Goal: Book appointment/travel/reservation

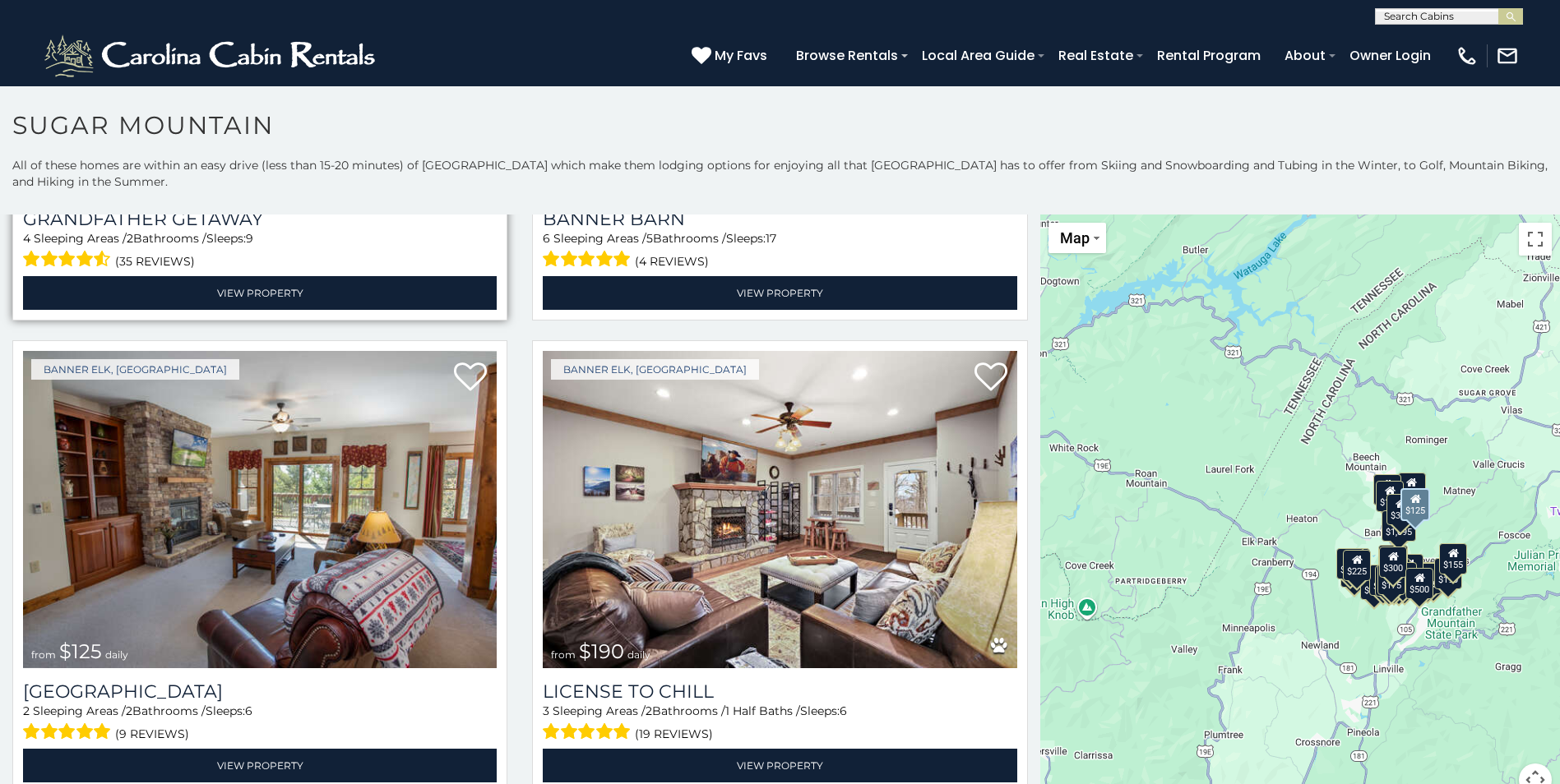
scroll to position [5590, 0]
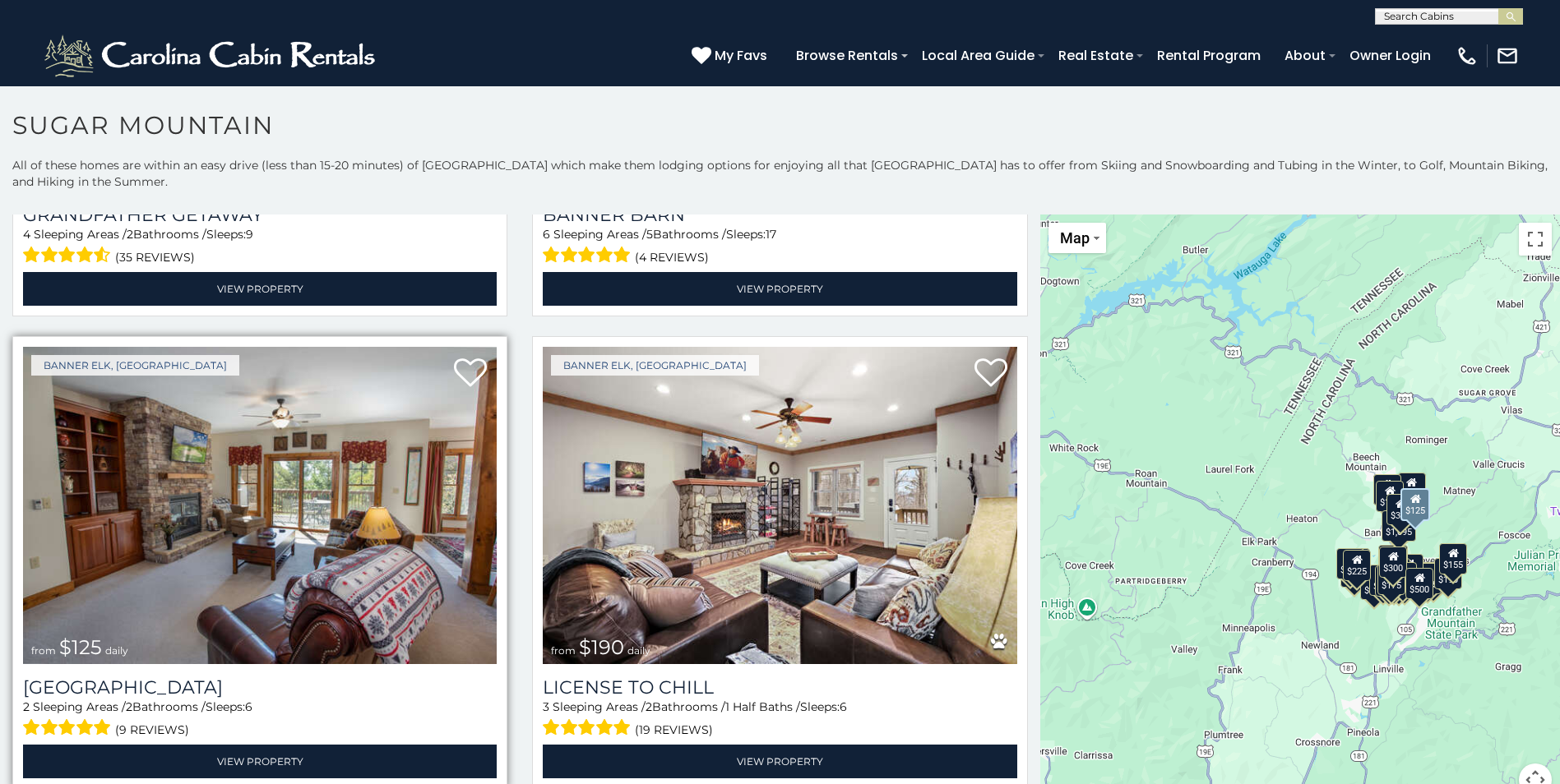
click at [227, 466] on img at bounding box center [260, 505] width 474 height 317
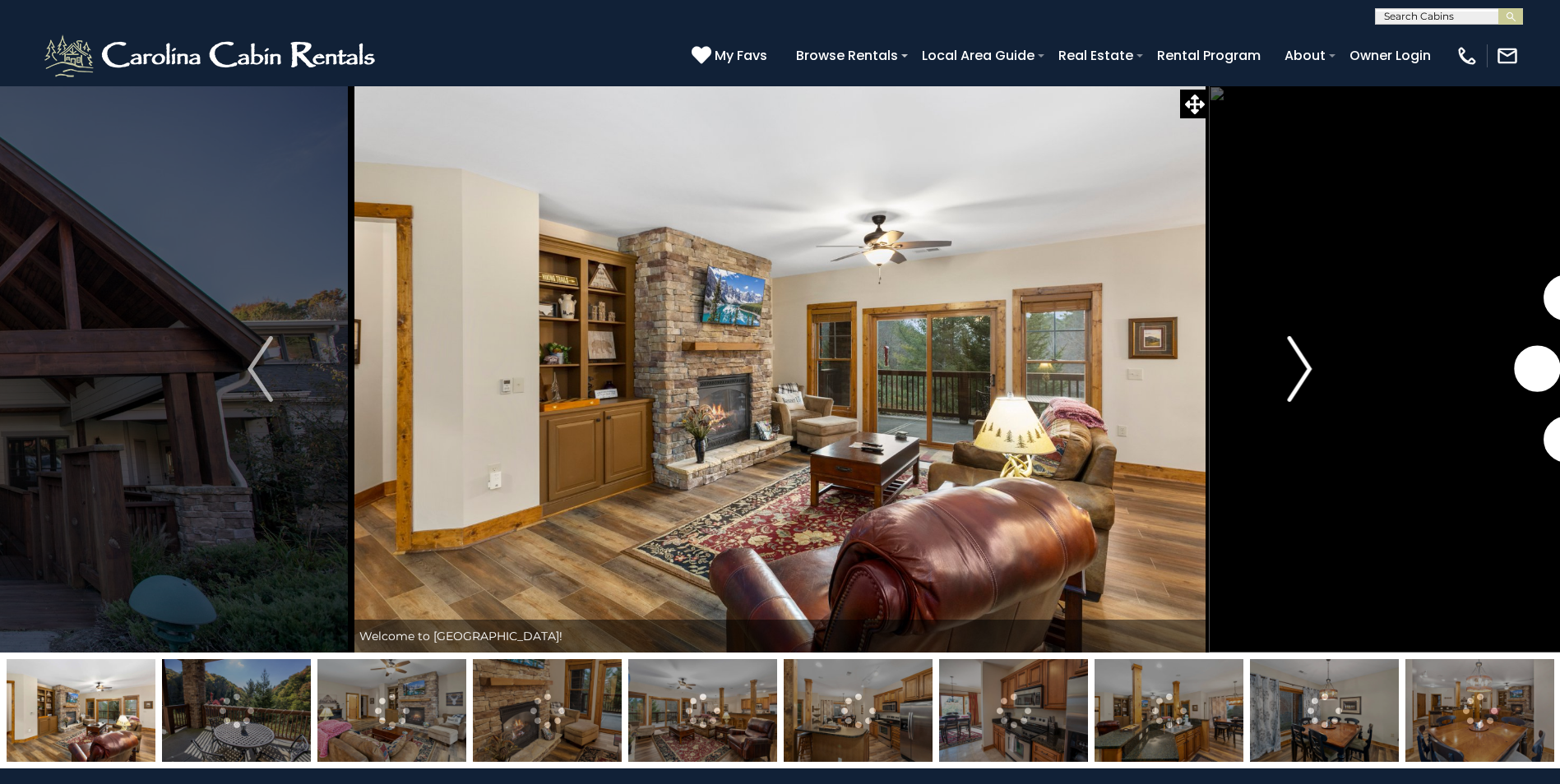
click at [1296, 365] on img "Next" at bounding box center [1300, 369] width 25 height 66
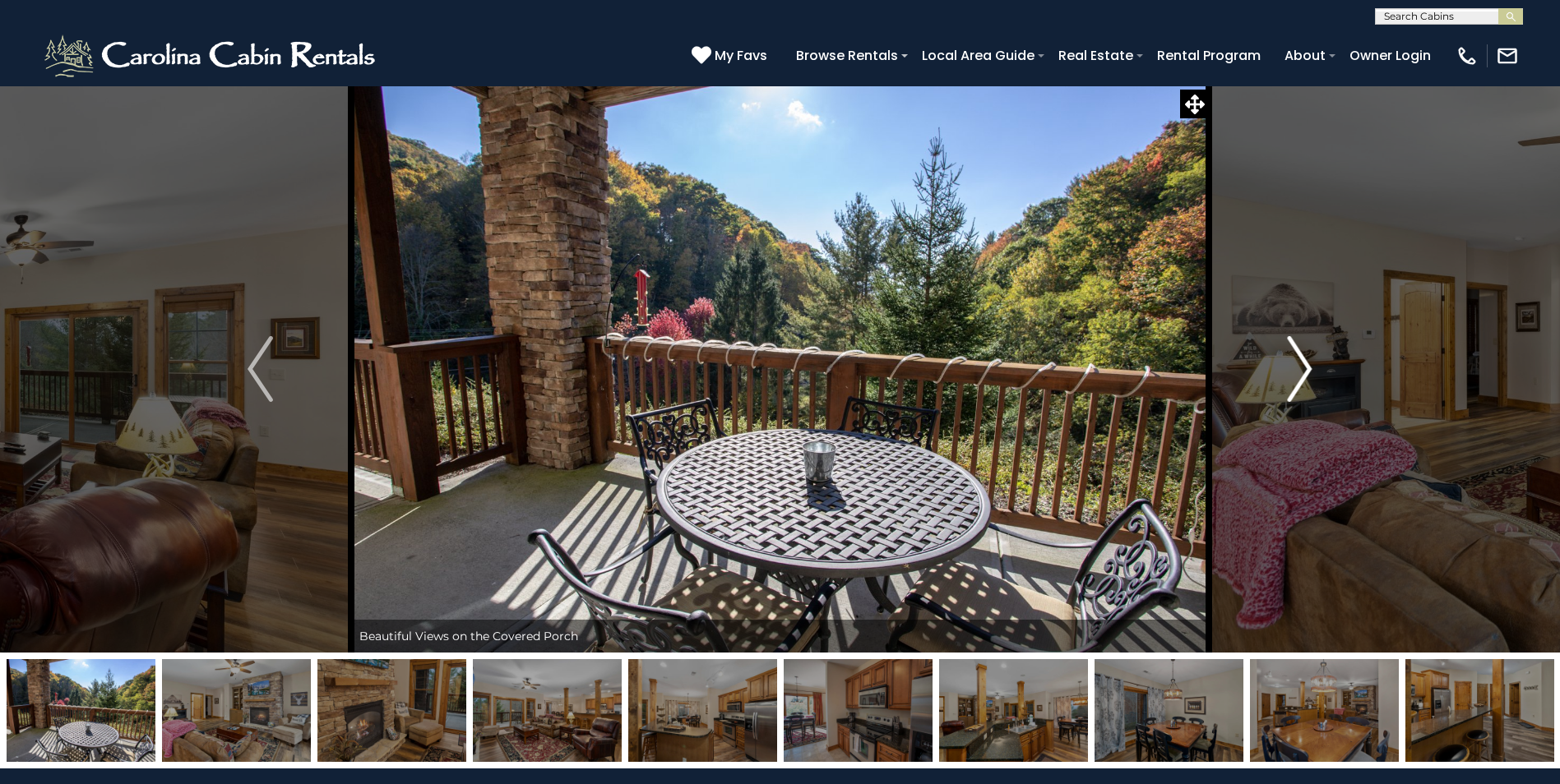
click at [1311, 365] on img "Next" at bounding box center [1300, 369] width 25 height 66
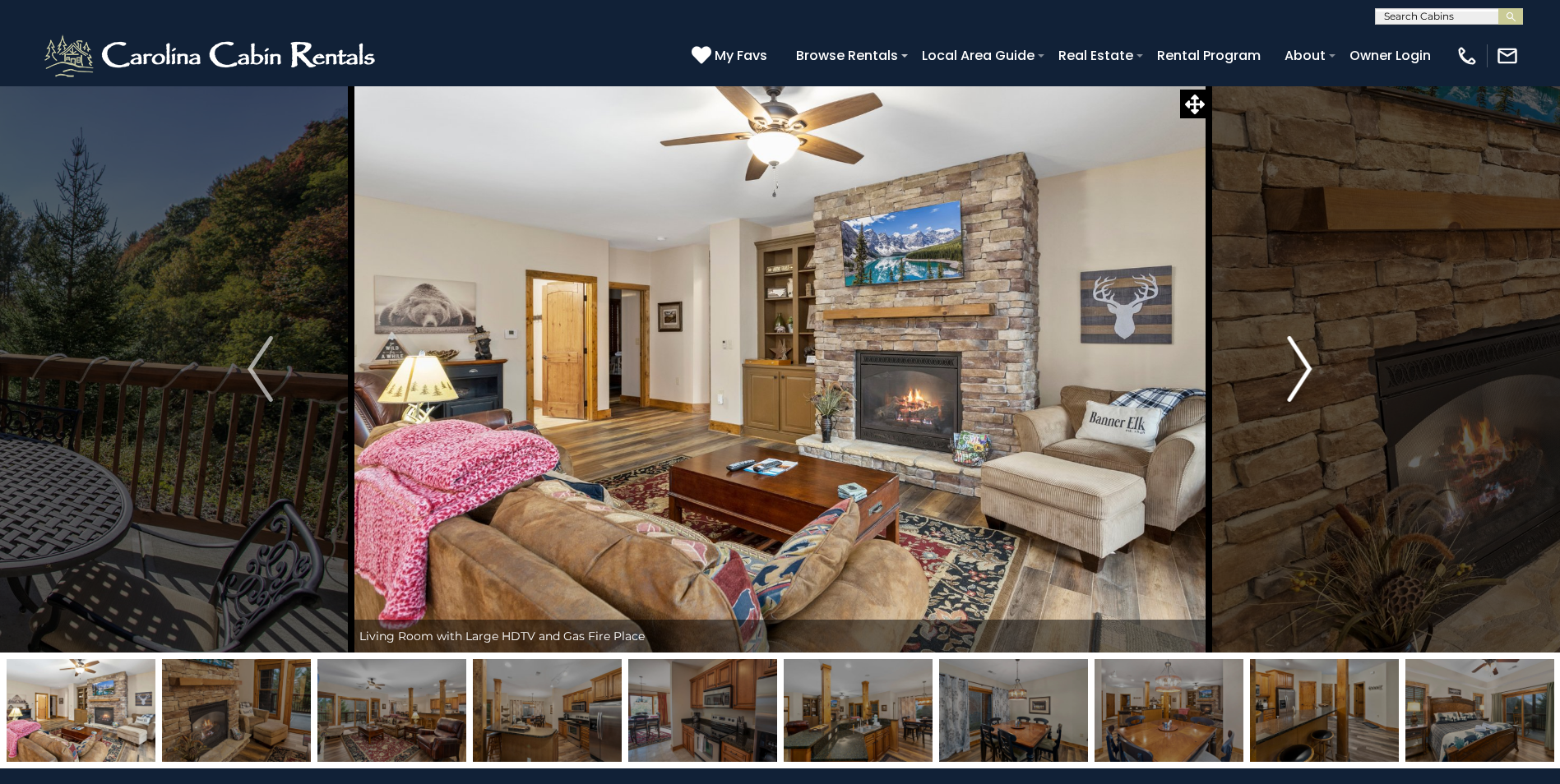
click at [1311, 365] on img "Next" at bounding box center [1300, 369] width 25 height 66
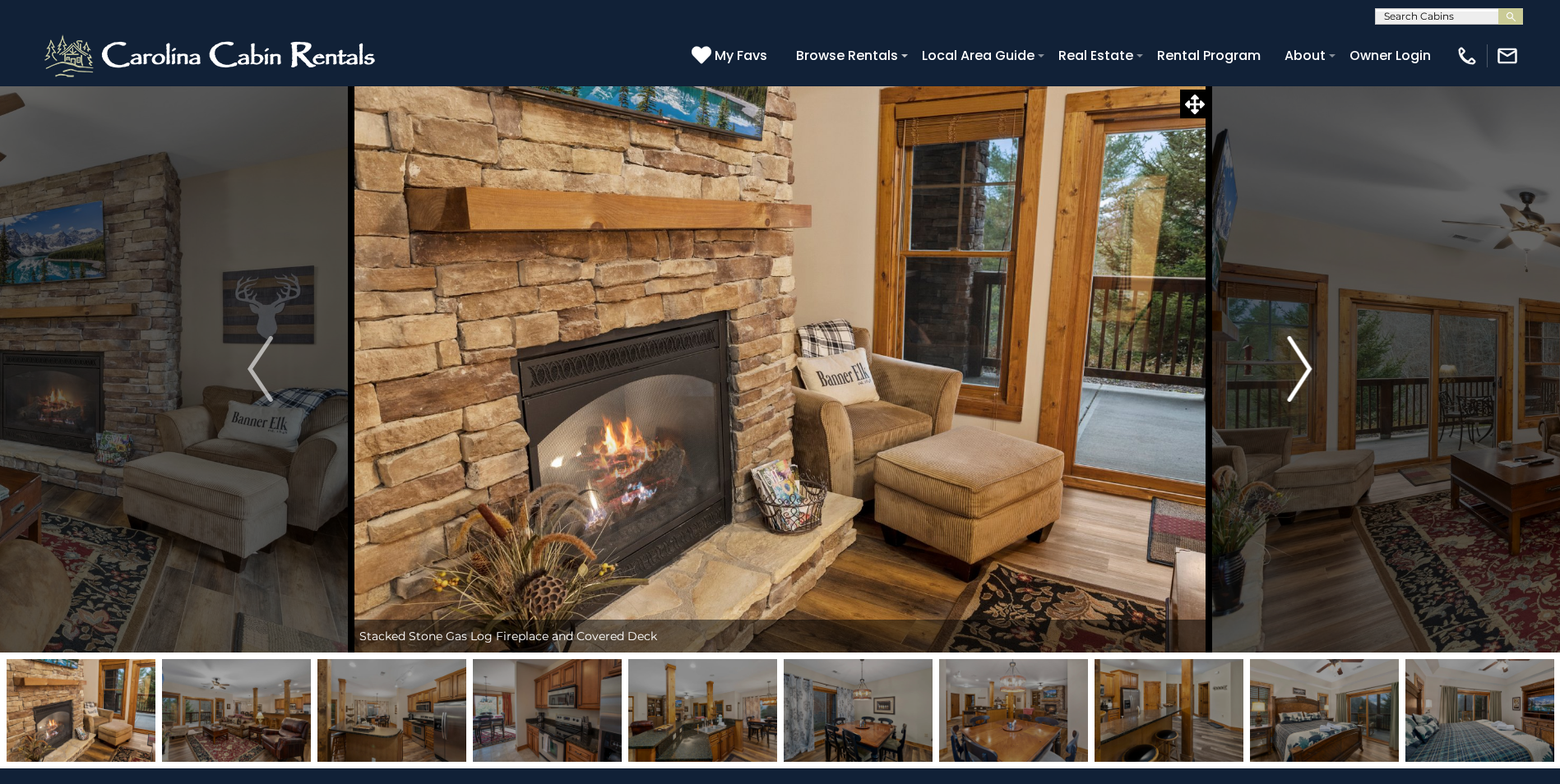
click at [1303, 365] on img "Next" at bounding box center [1300, 369] width 25 height 66
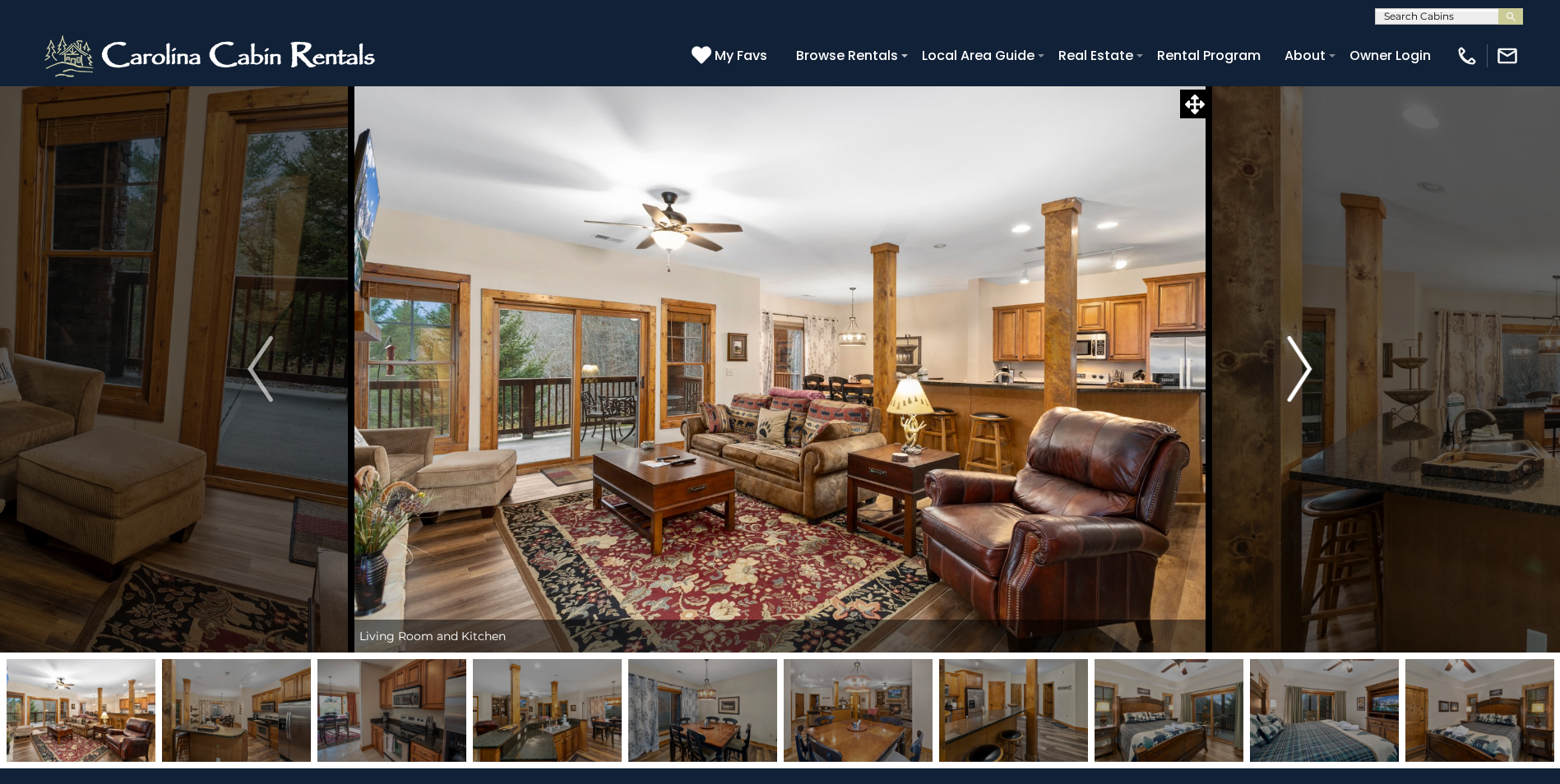
click at [1303, 365] on img "Next" at bounding box center [1300, 369] width 25 height 66
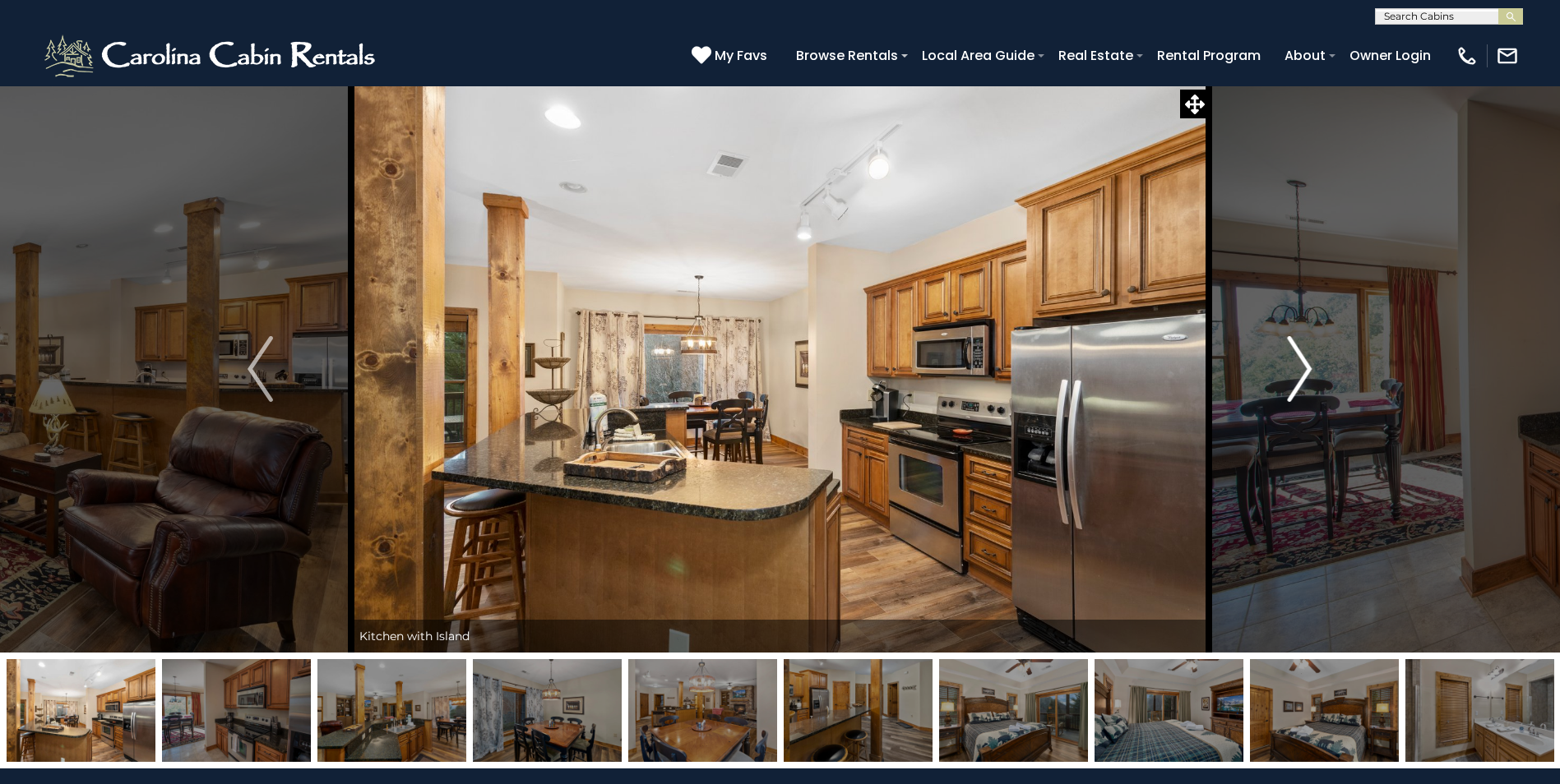
click at [1303, 365] on img "Next" at bounding box center [1300, 369] width 25 height 66
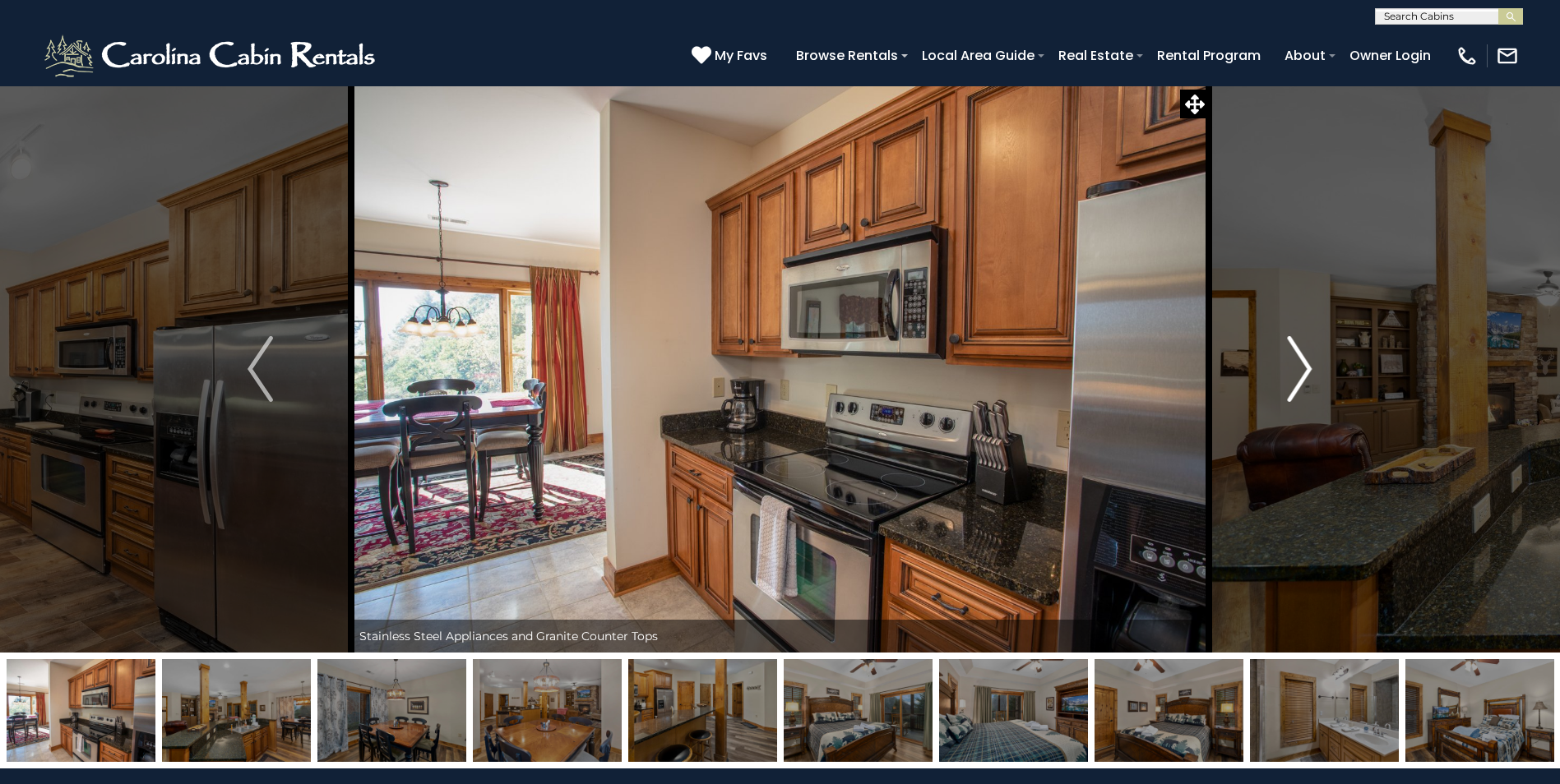
click at [1303, 365] on img "Next" at bounding box center [1300, 369] width 25 height 66
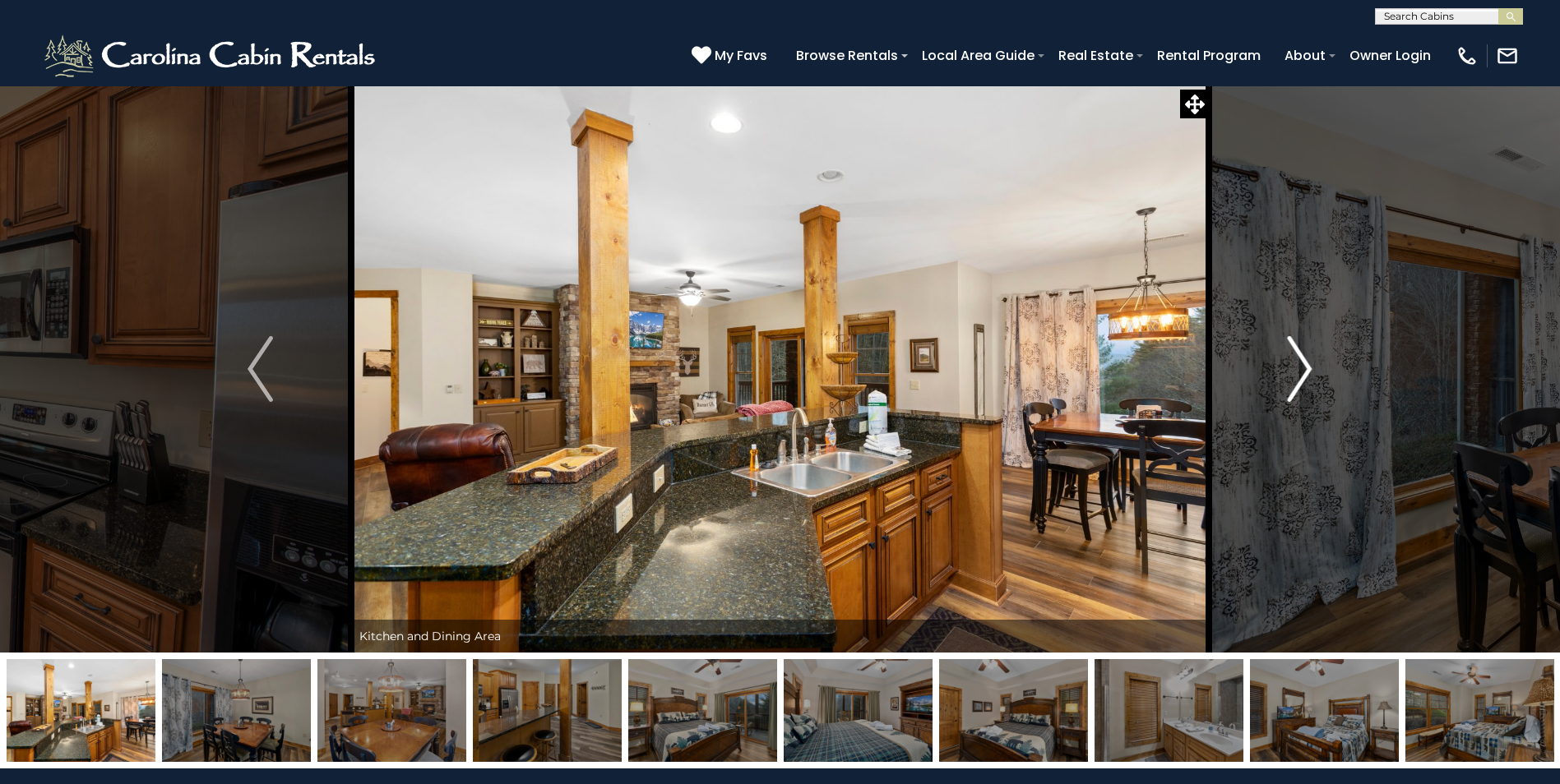
click at [1303, 365] on img "Next" at bounding box center [1300, 369] width 25 height 66
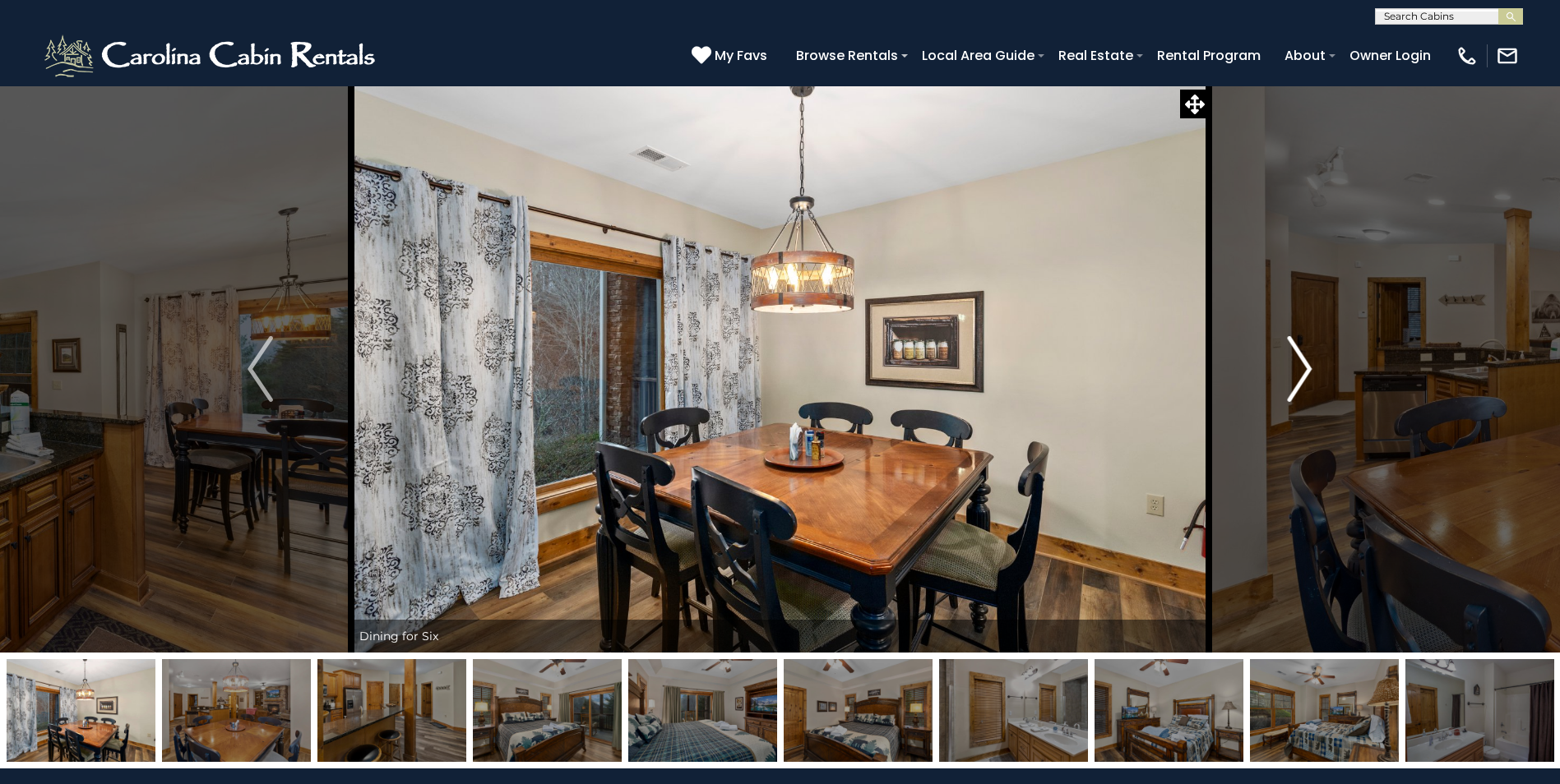
click at [1303, 365] on img "Next" at bounding box center [1300, 369] width 25 height 66
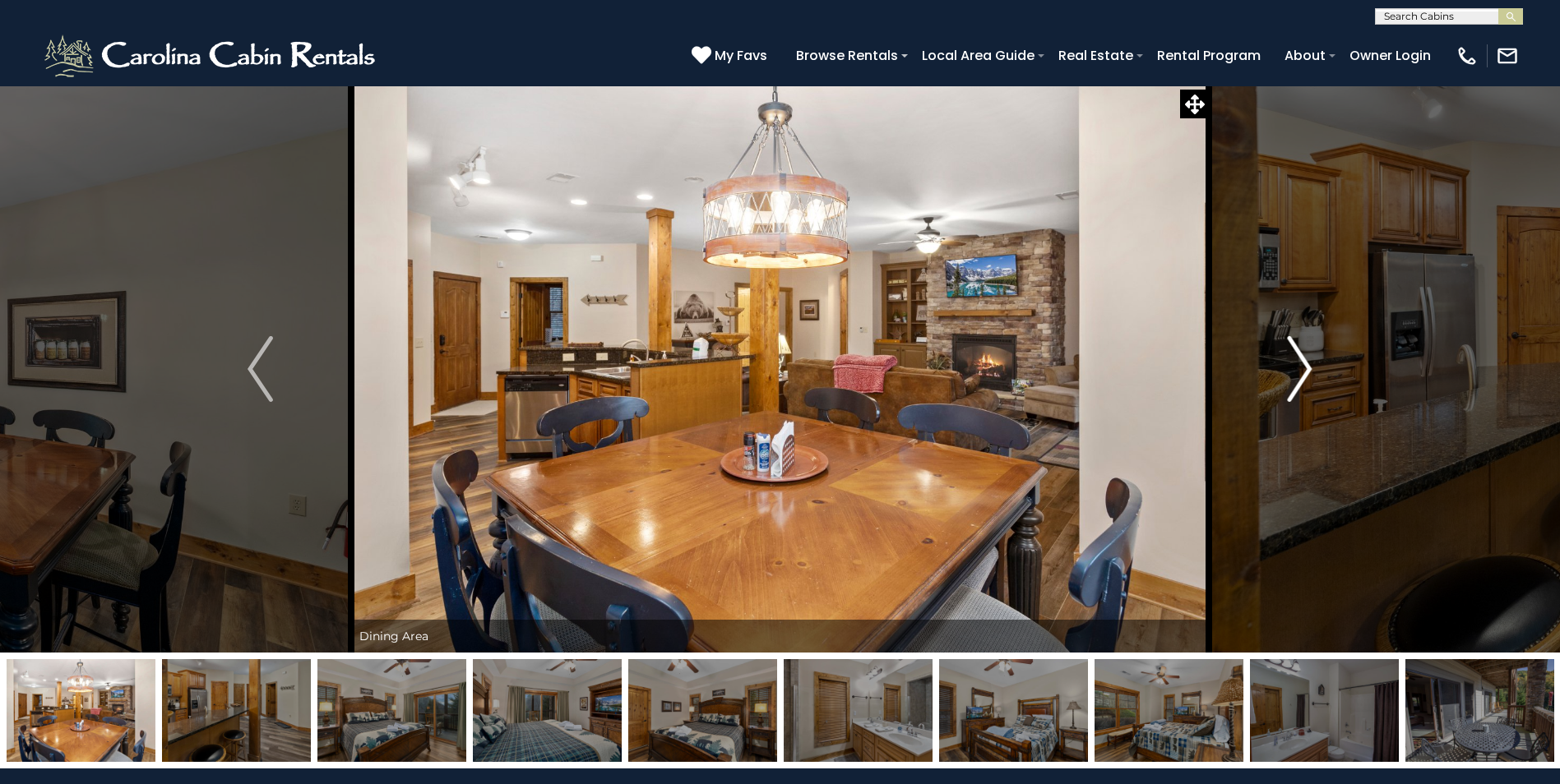
click at [1303, 365] on img "Next" at bounding box center [1300, 369] width 25 height 66
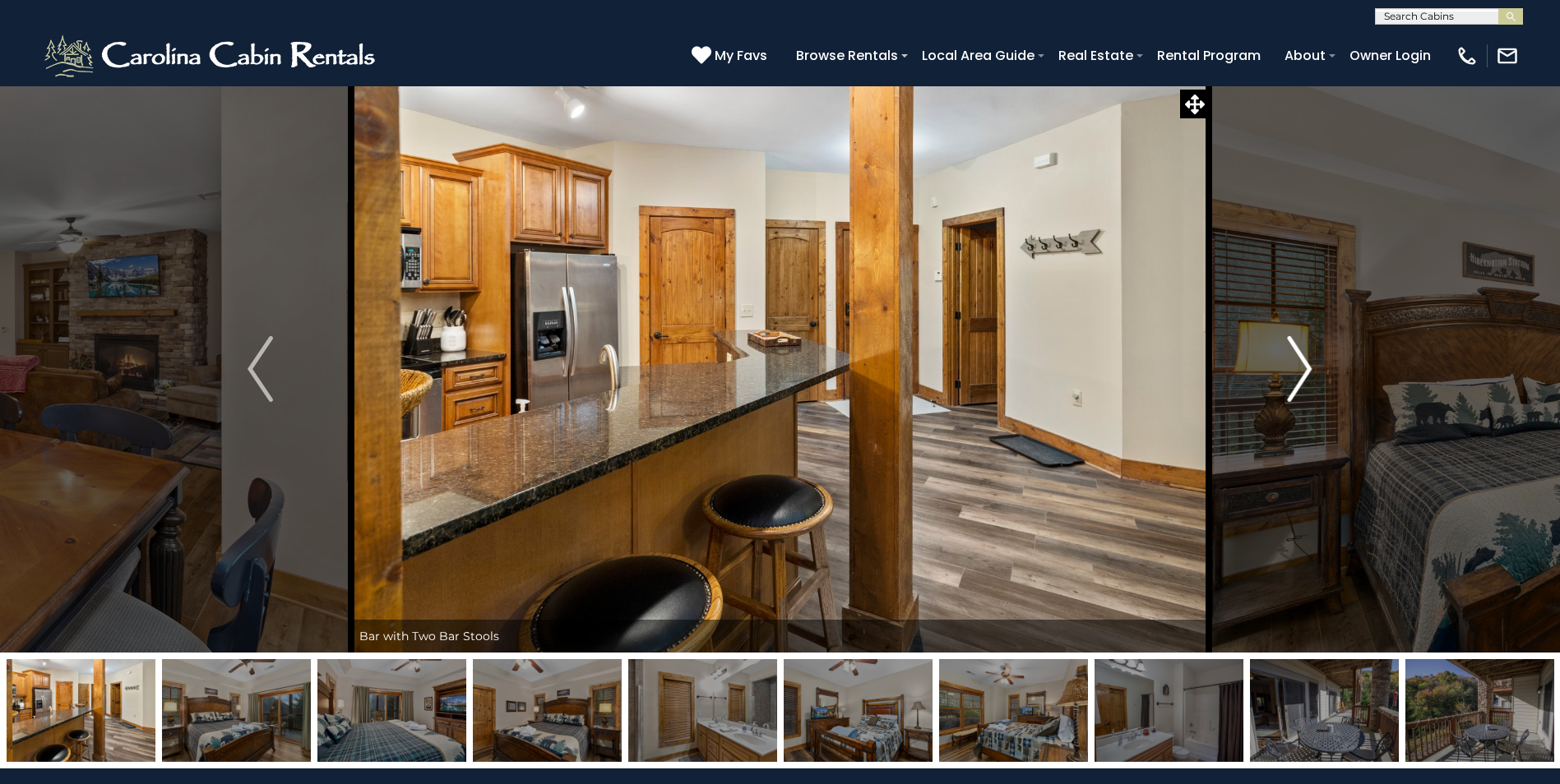
click at [1303, 365] on img "Next" at bounding box center [1300, 369] width 25 height 66
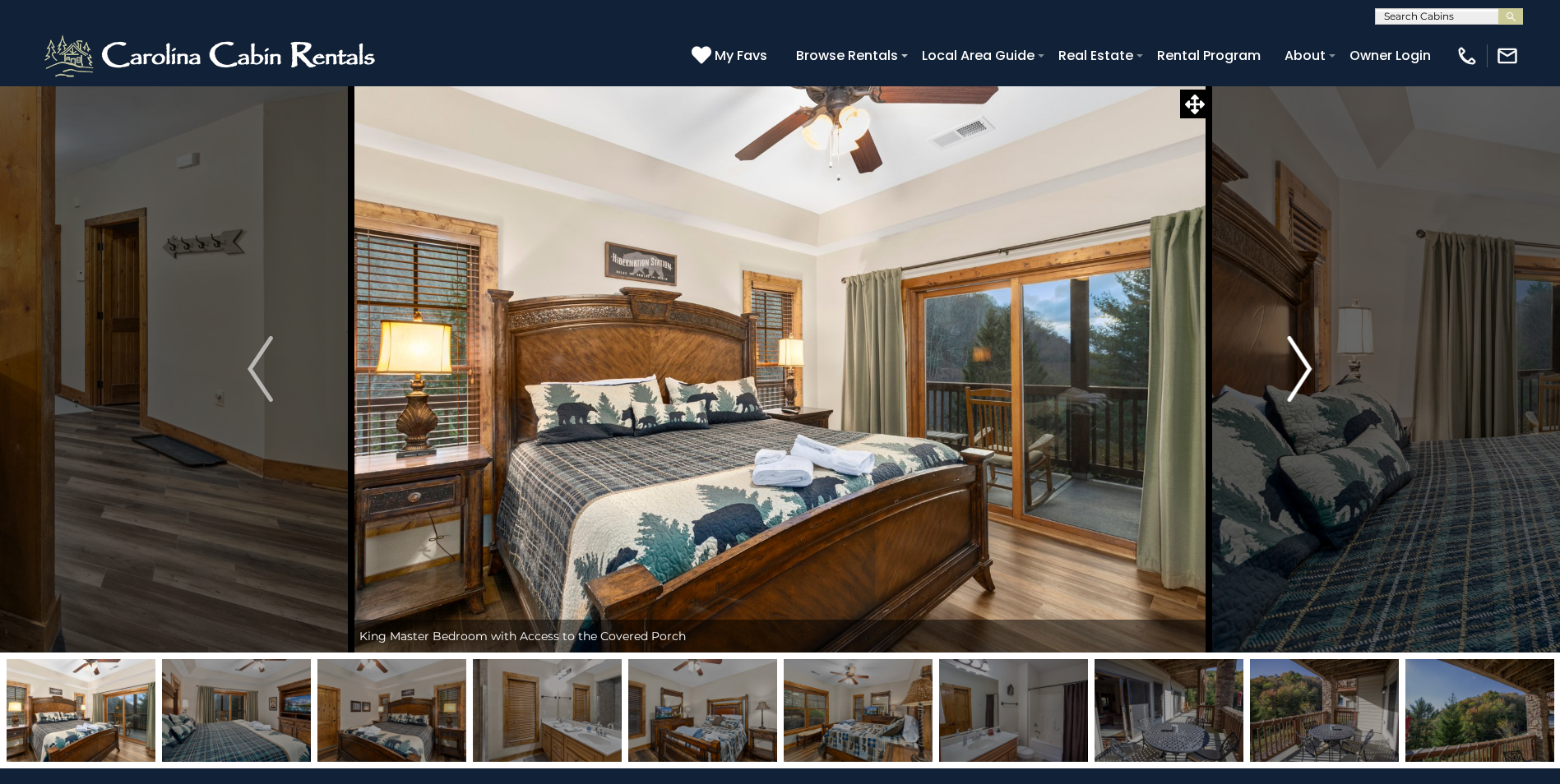
click at [1302, 365] on img "Next" at bounding box center [1300, 369] width 25 height 66
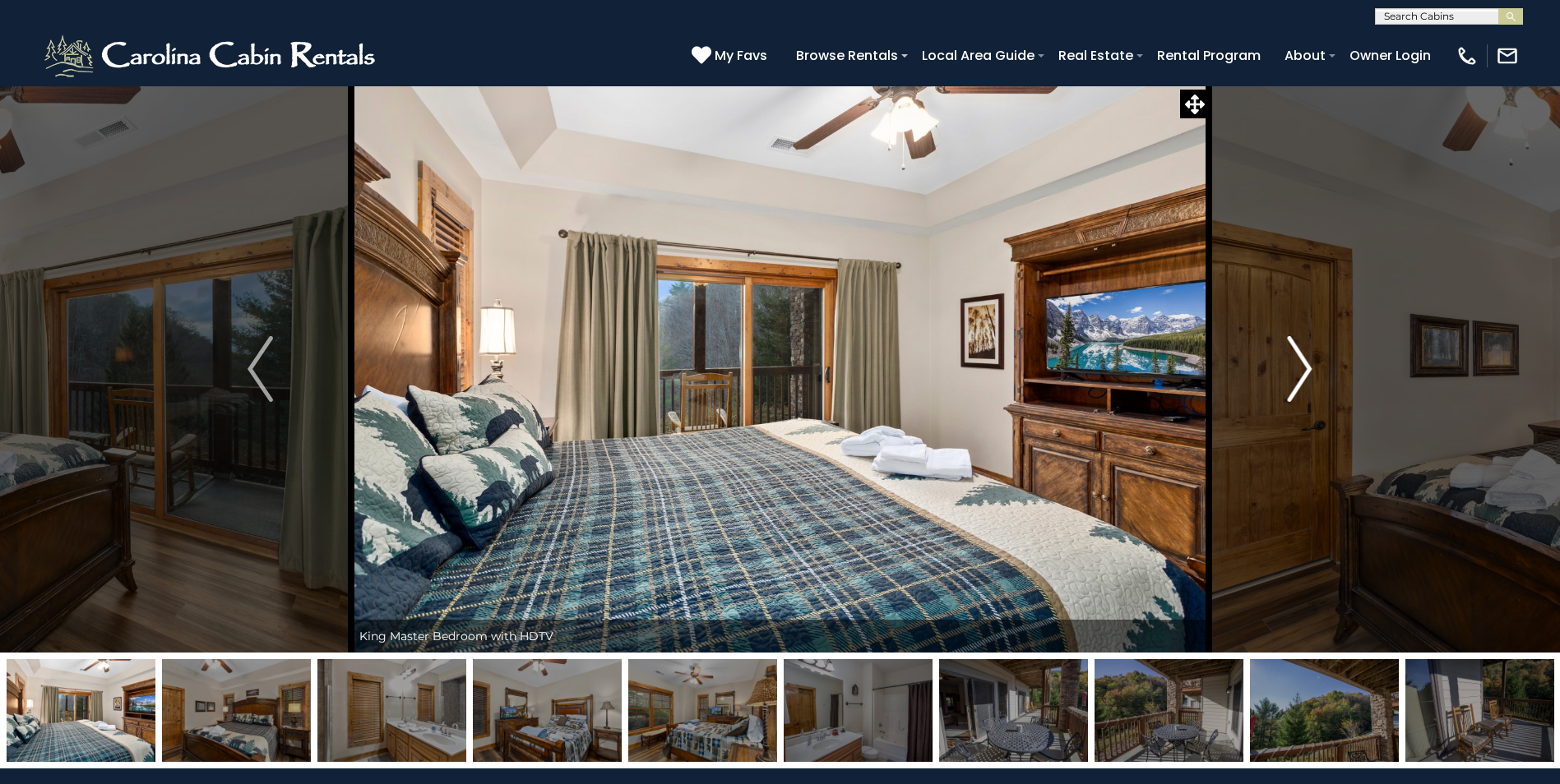
click at [1302, 365] on img "Next" at bounding box center [1300, 369] width 25 height 66
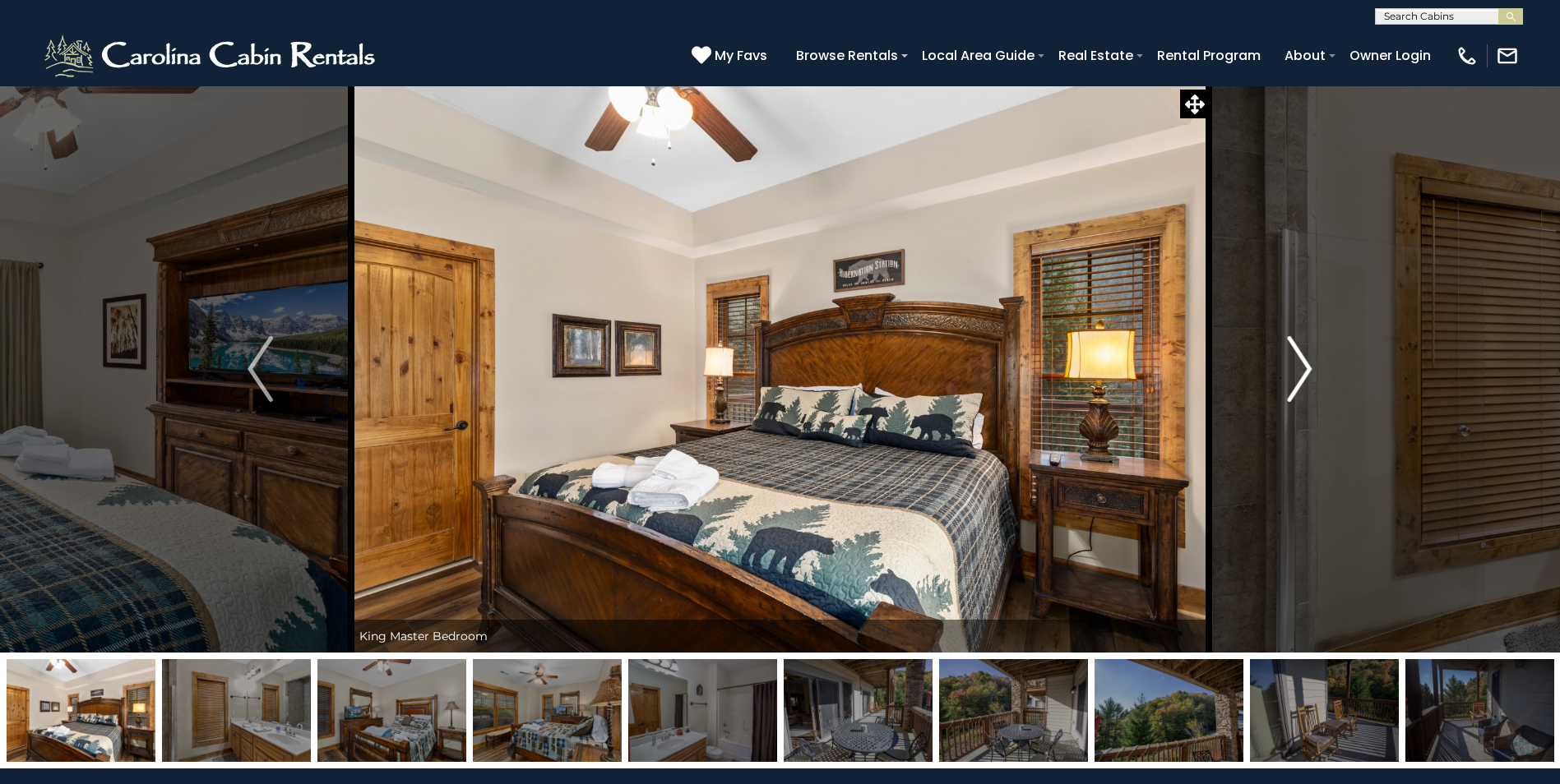
click at [1302, 365] on img "Next" at bounding box center [1300, 369] width 25 height 66
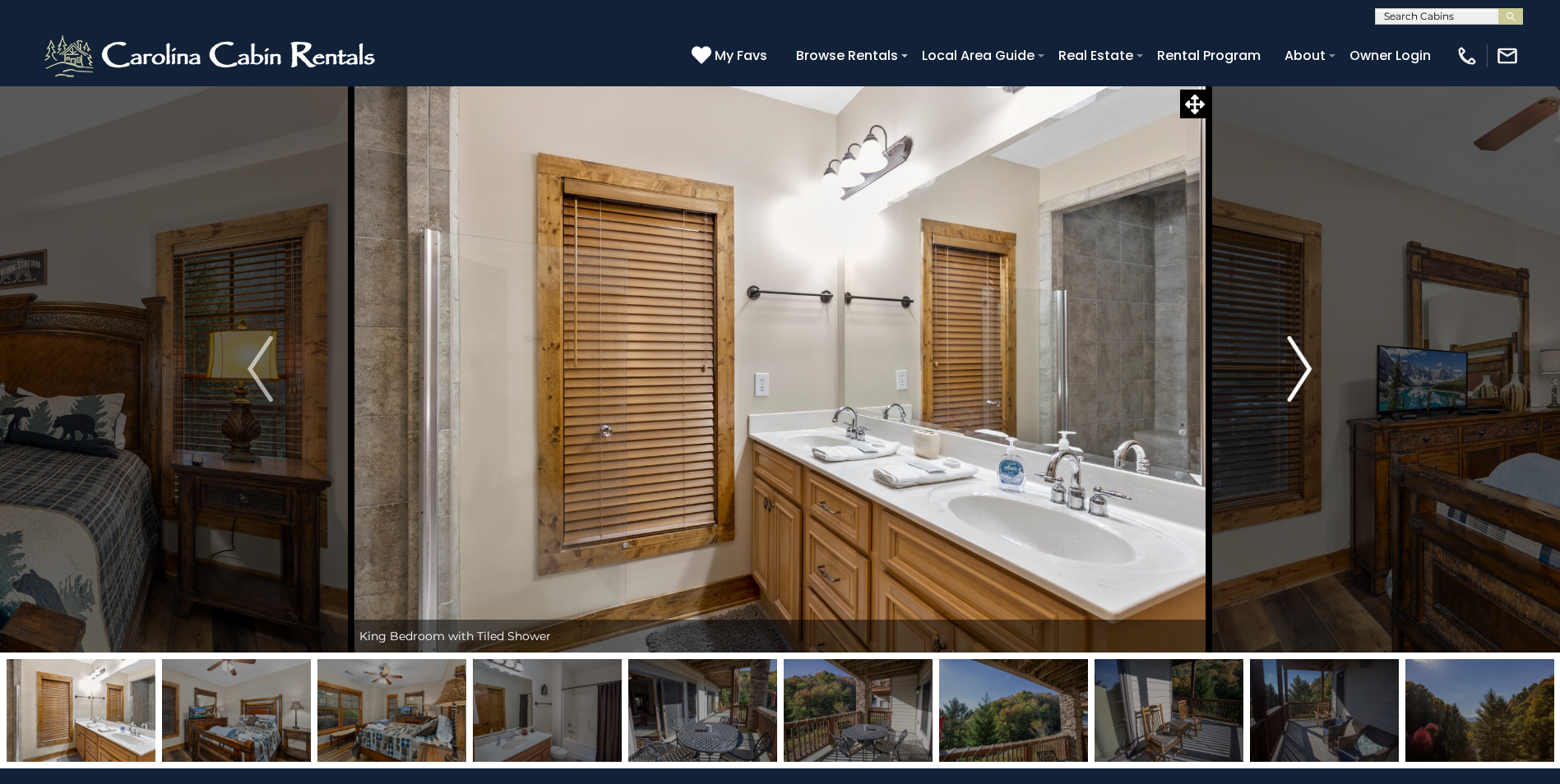
click at [1302, 364] on img "Next" at bounding box center [1300, 369] width 25 height 66
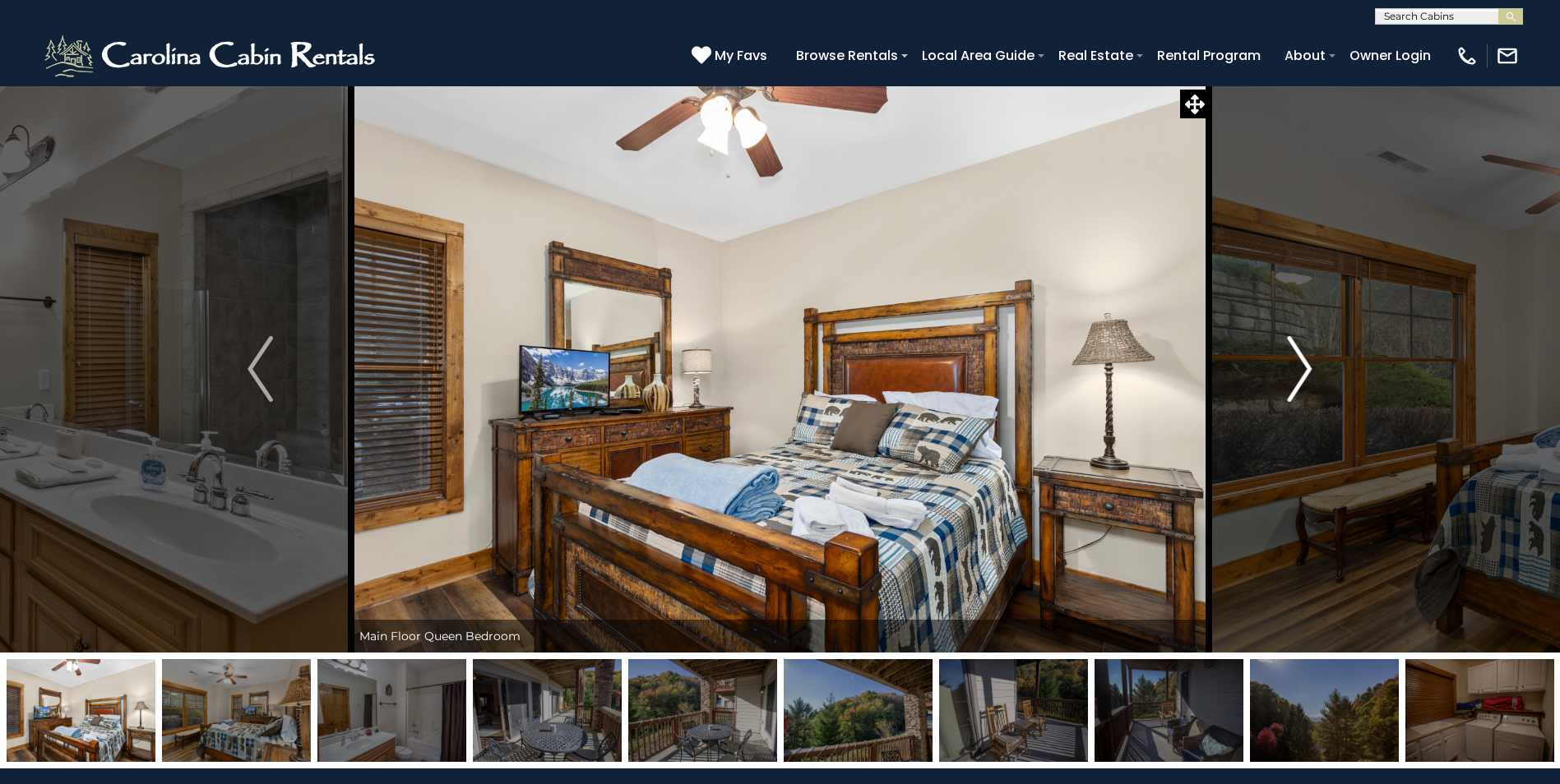
click at [1302, 364] on img "Next" at bounding box center [1300, 369] width 25 height 66
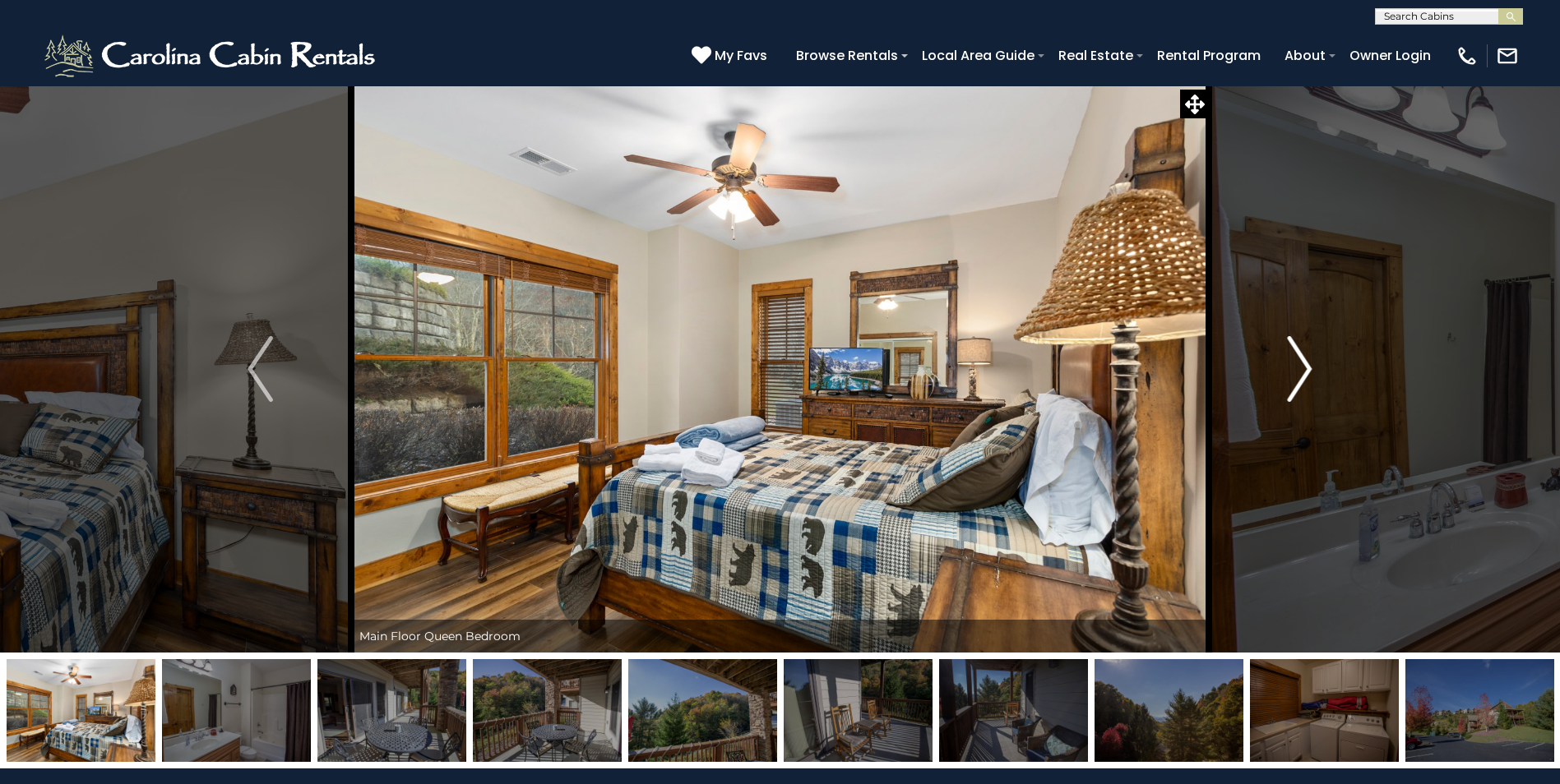
click at [1302, 364] on img "Next" at bounding box center [1300, 369] width 25 height 66
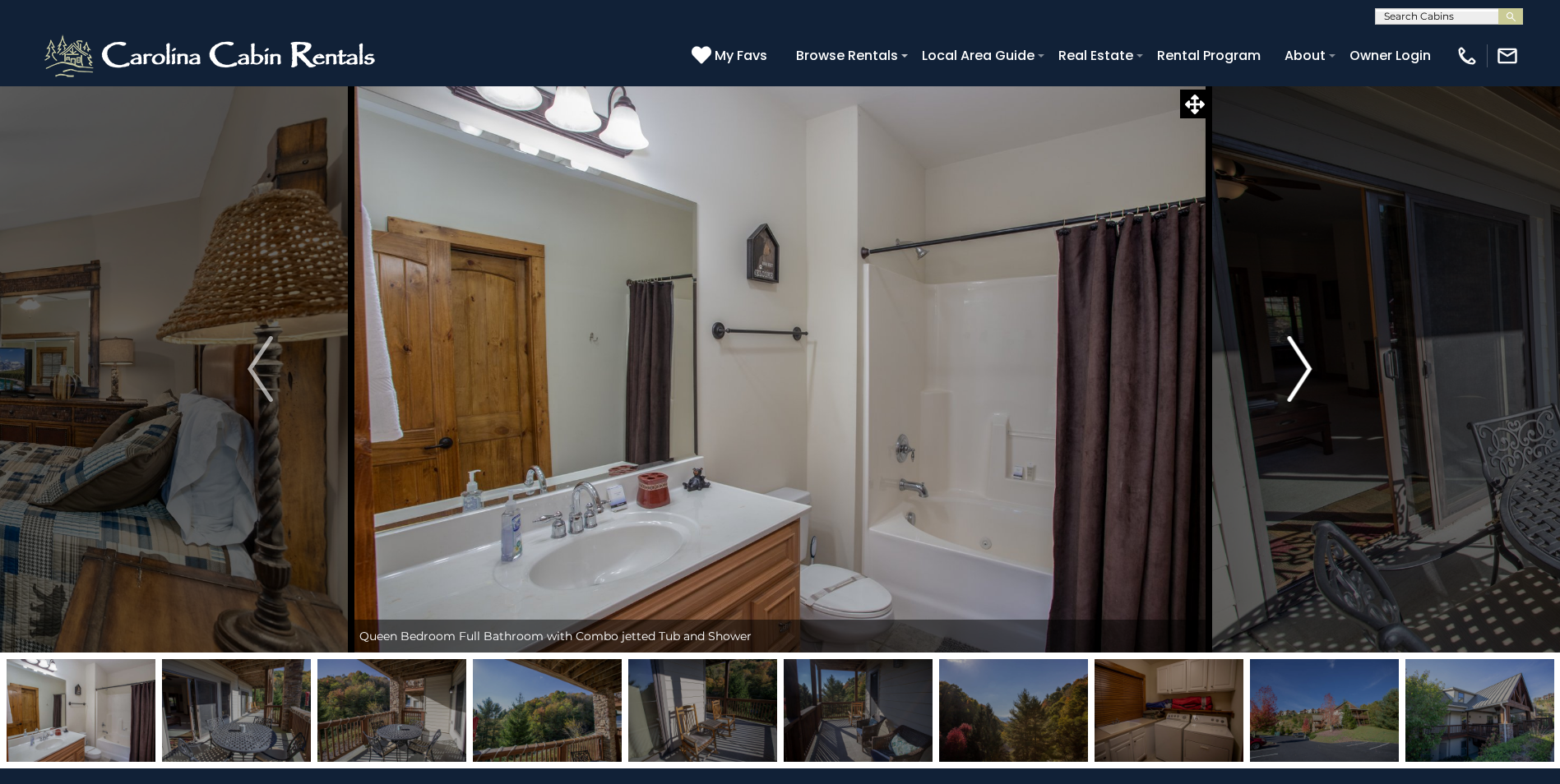
click at [1302, 364] on img "Next" at bounding box center [1300, 369] width 25 height 66
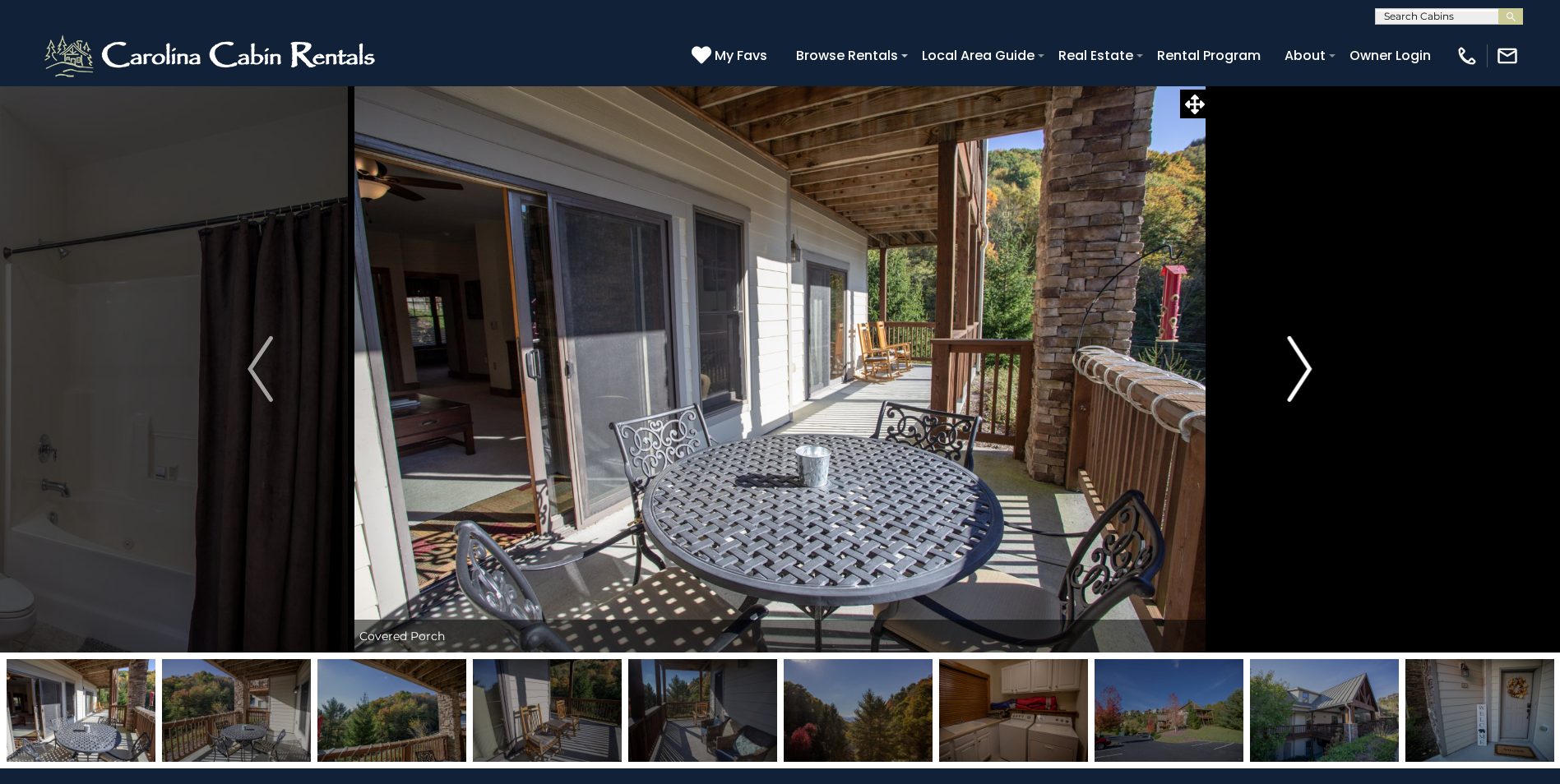
click at [1302, 364] on img "Next" at bounding box center [1300, 369] width 25 height 66
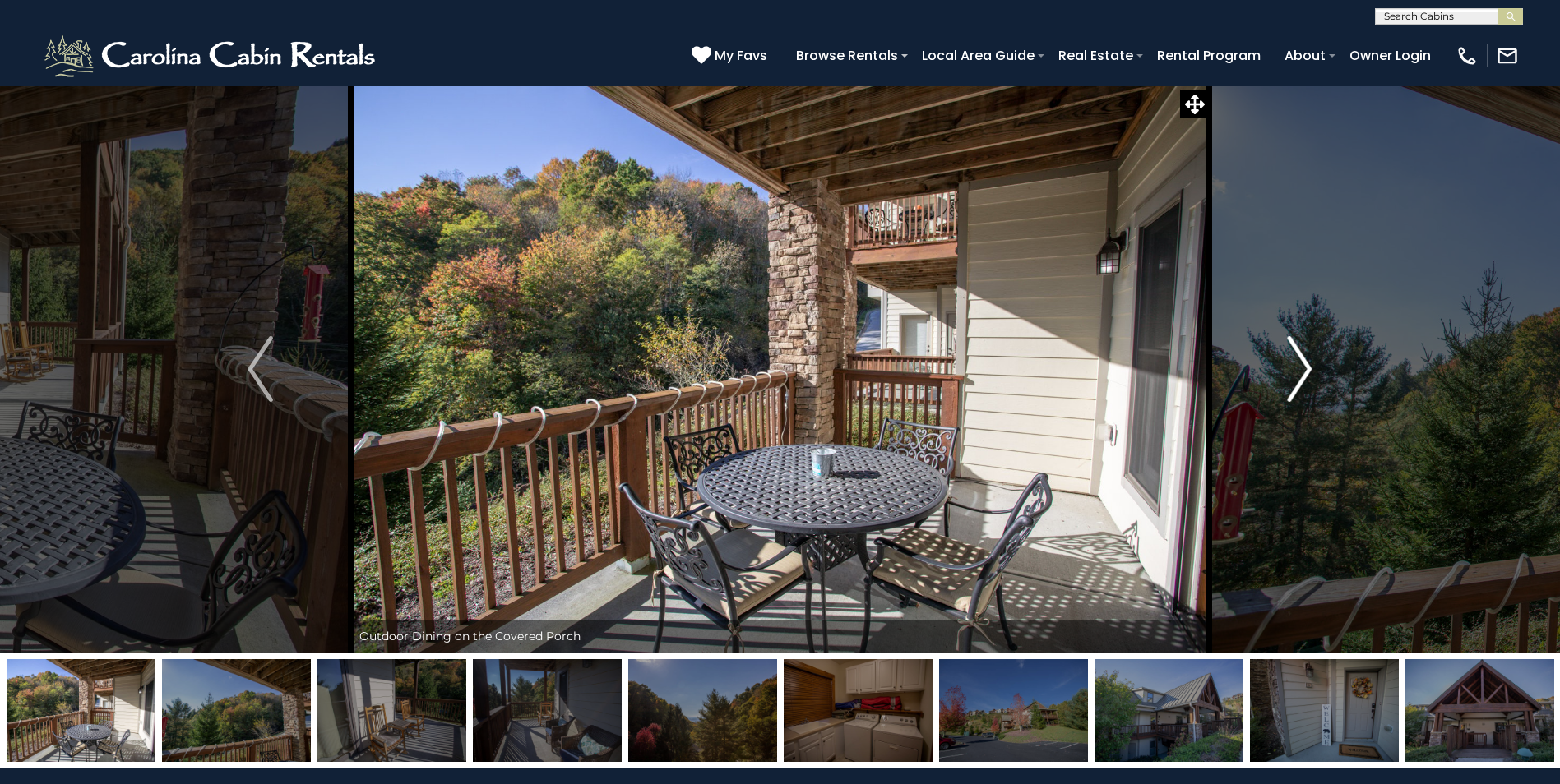
click at [1302, 364] on img "Next" at bounding box center [1300, 369] width 25 height 66
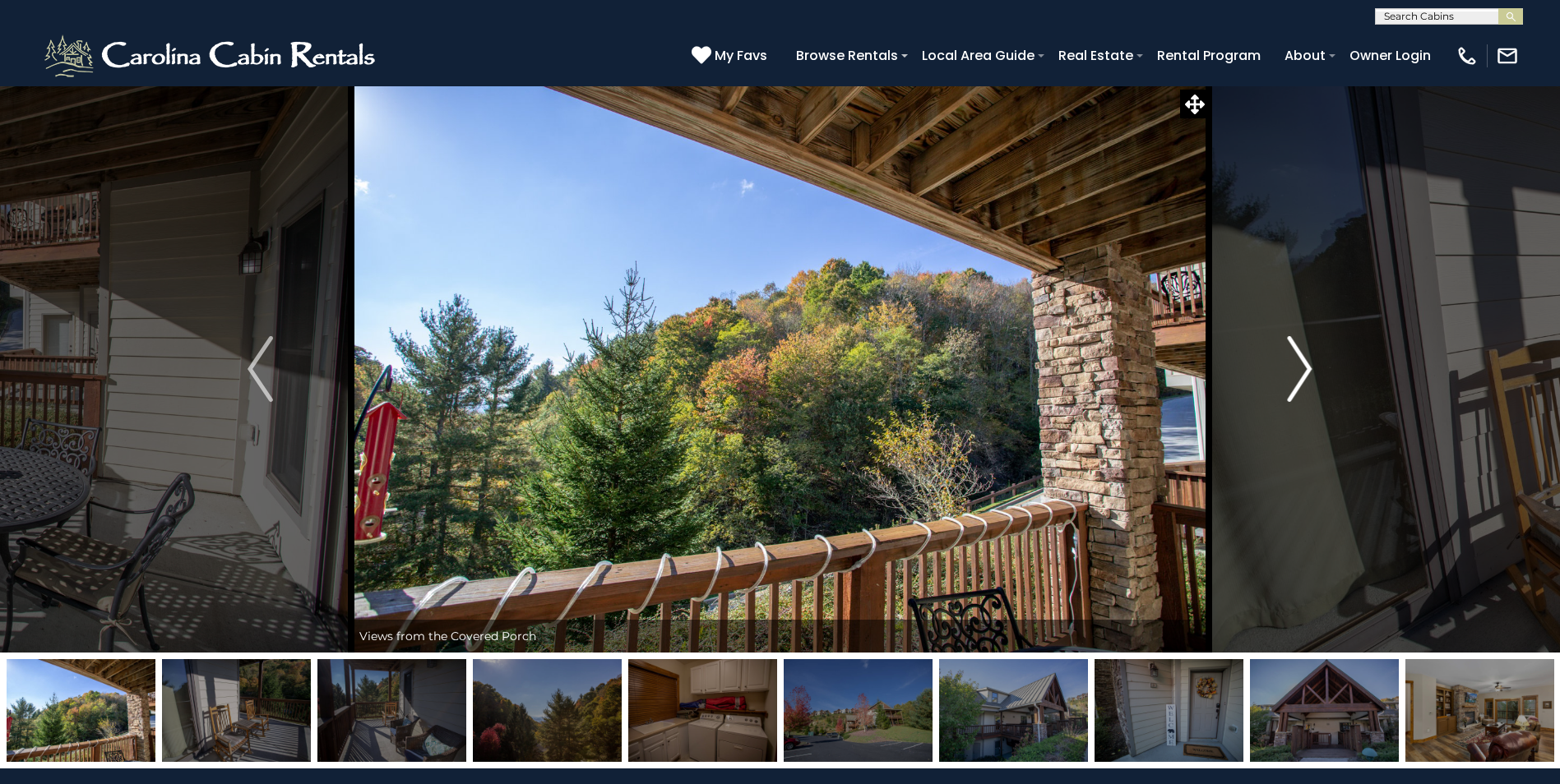
click at [1302, 364] on img "Next" at bounding box center [1300, 369] width 25 height 66
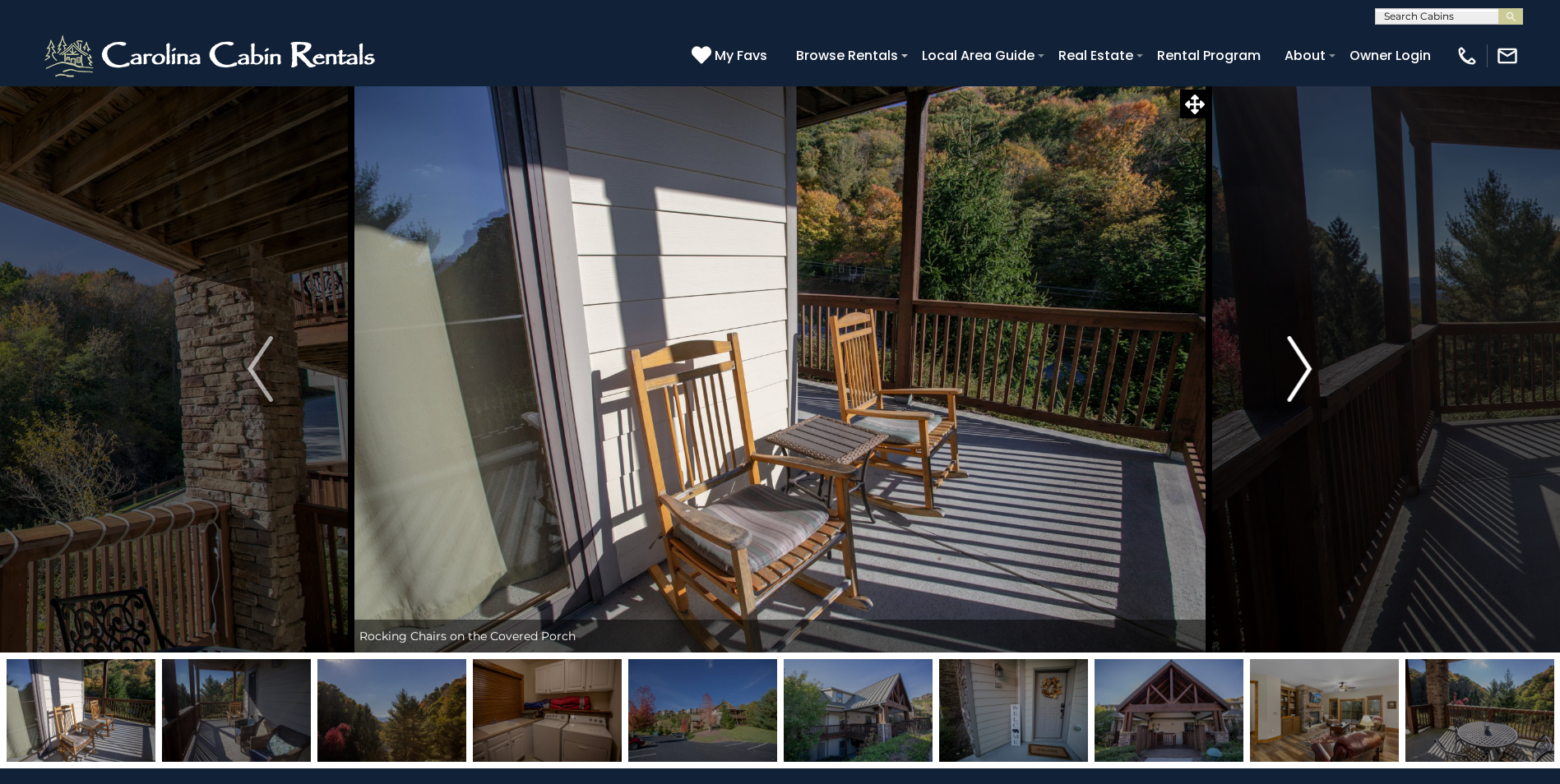
click at [1302, 365] on img "Next" at bounding box center [1300, 369] width 25 height 66
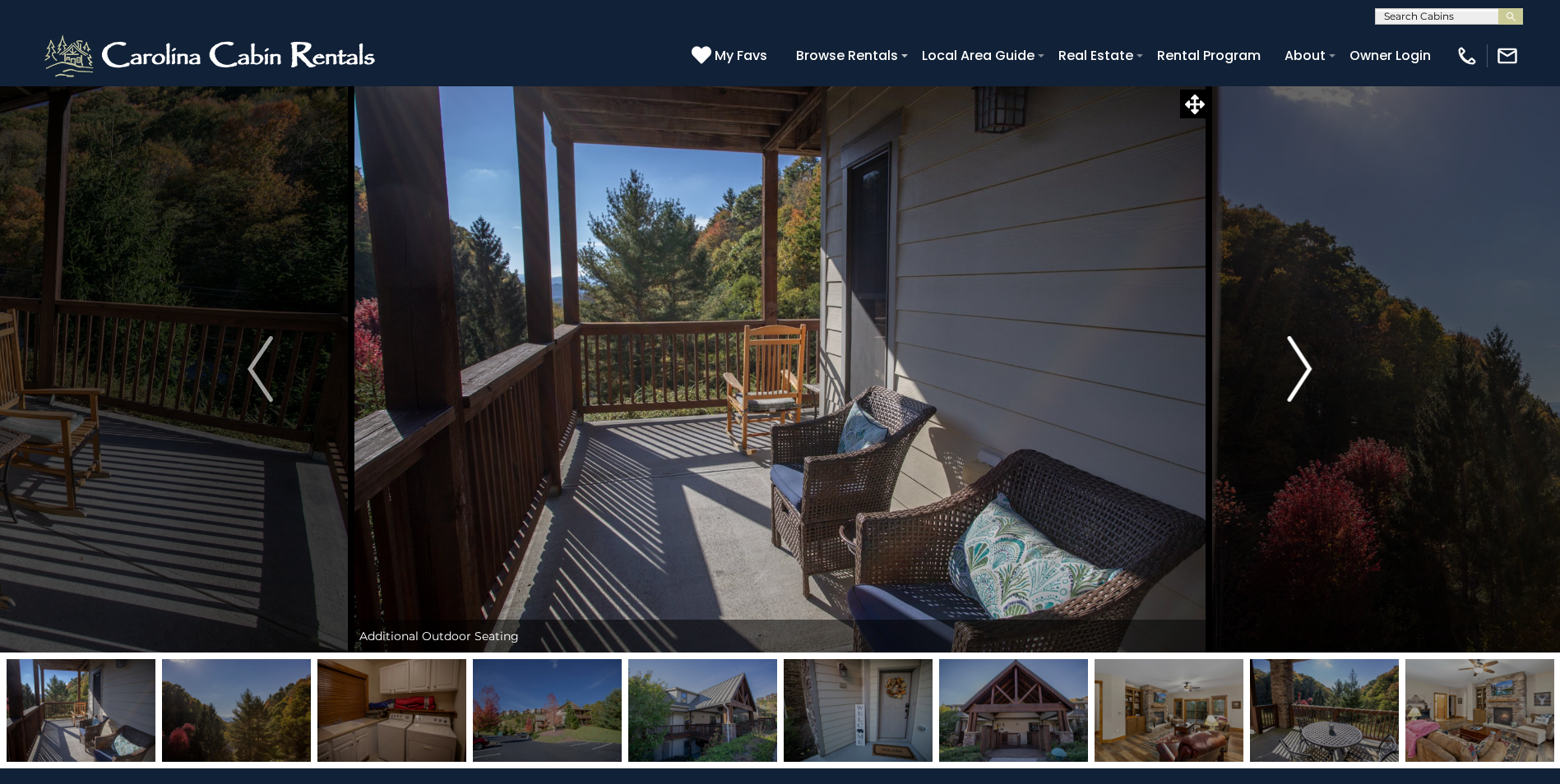
click at [1302, 365] on img "Next" at bounding box center [1300, 369] width 25 height 66
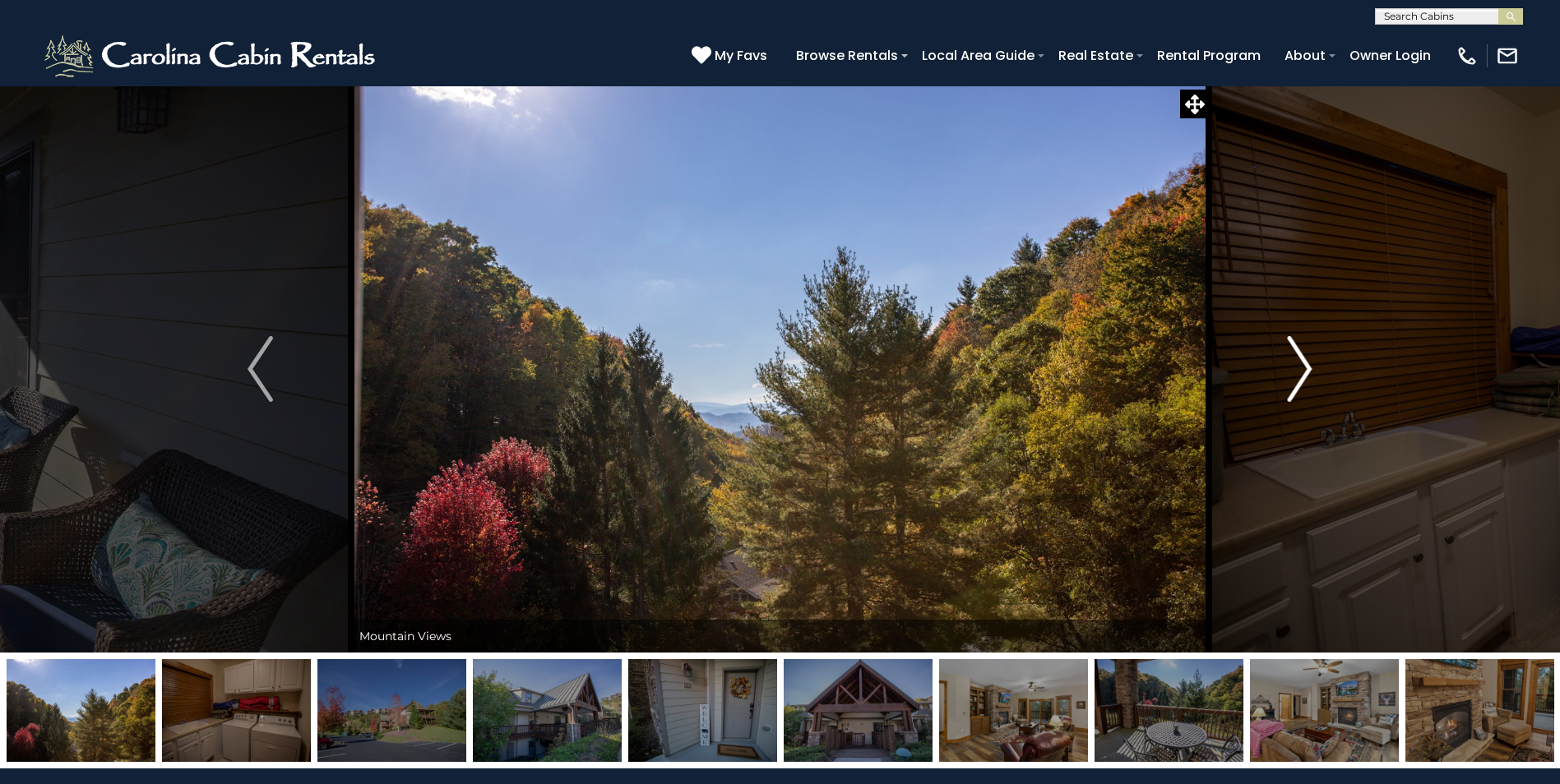
click at [1302, 365] on img "Next" at bounding box center [1300, 369] width 25 height 66
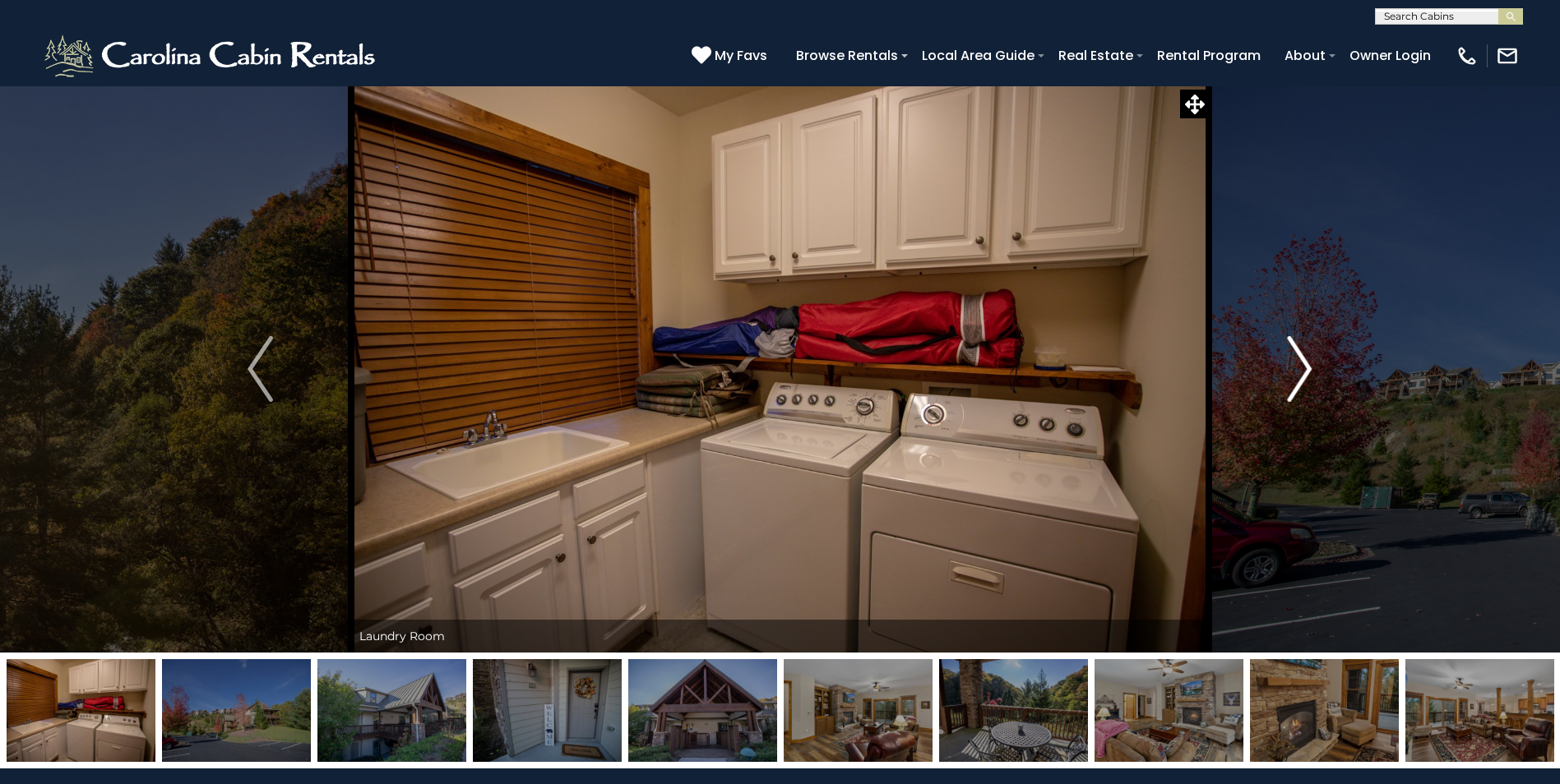
click at [1302, 365] on img "Next" at bounding box center [1300, 369] width 25 height 66
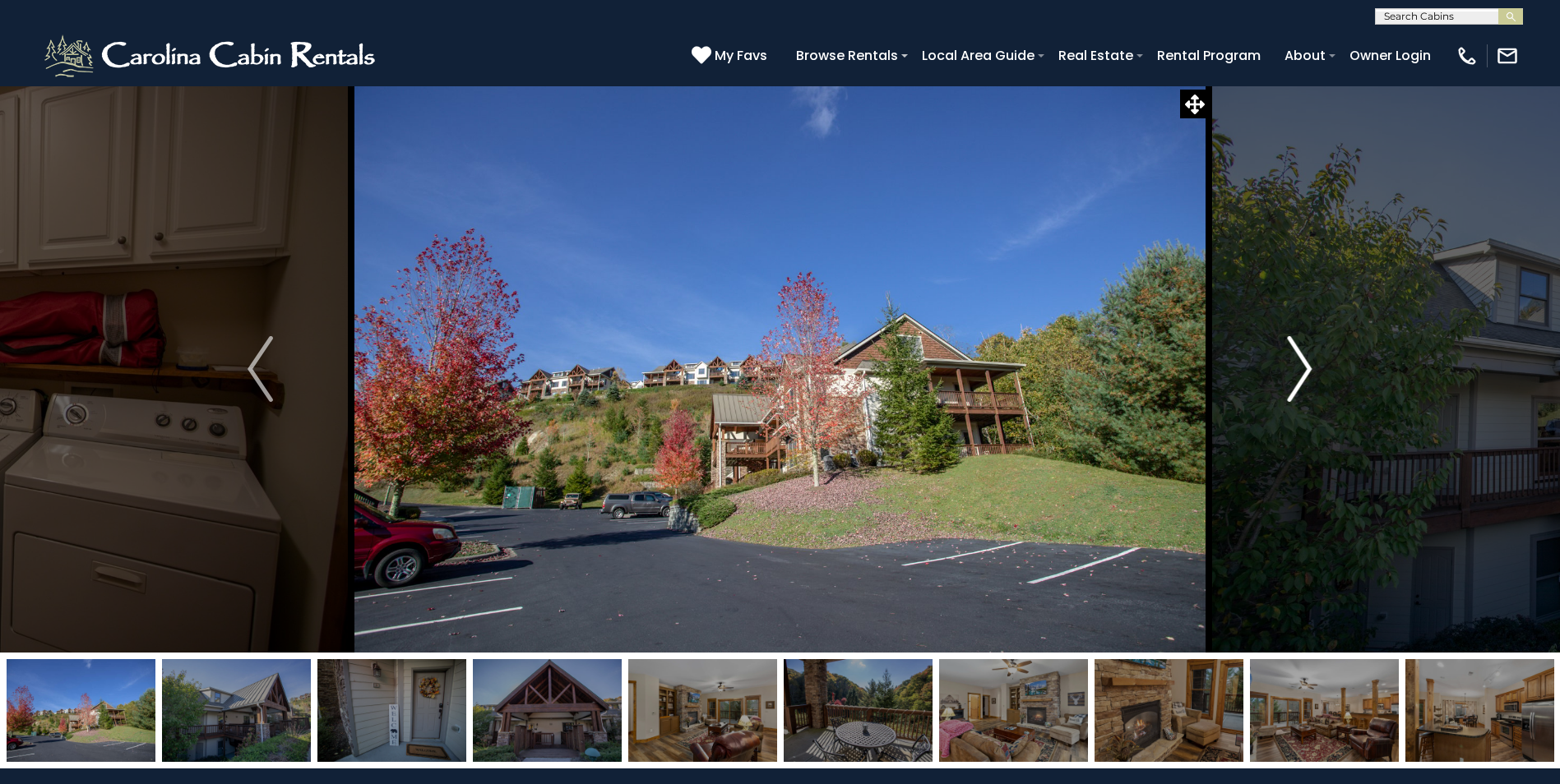
click at [1302, 365] on img "Next" at bounding box center [1300, 369] width 25 height 66
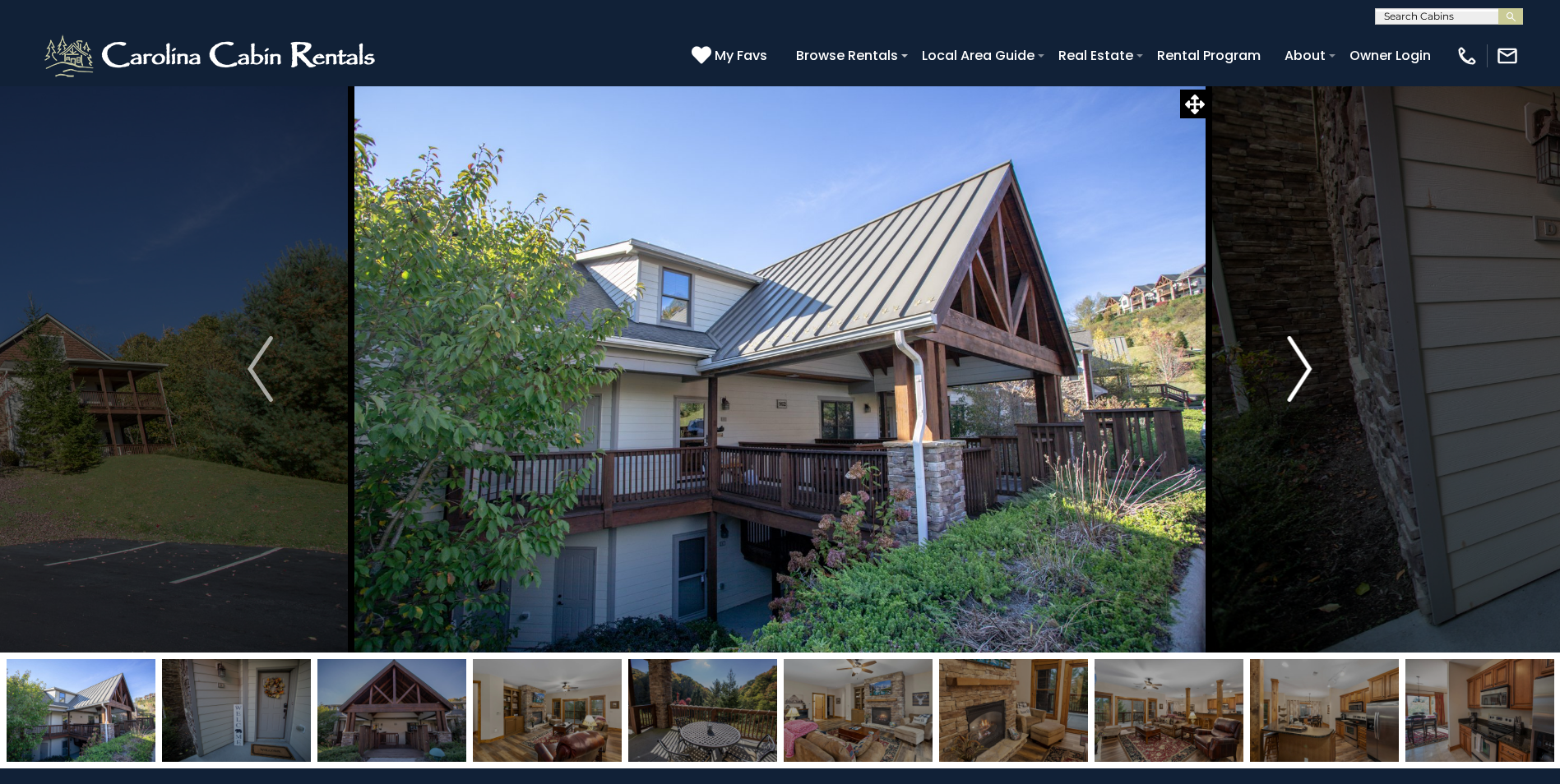
click at [1302, 365] on img "Next" at bounding box center [1300, 369] width 25 height 66
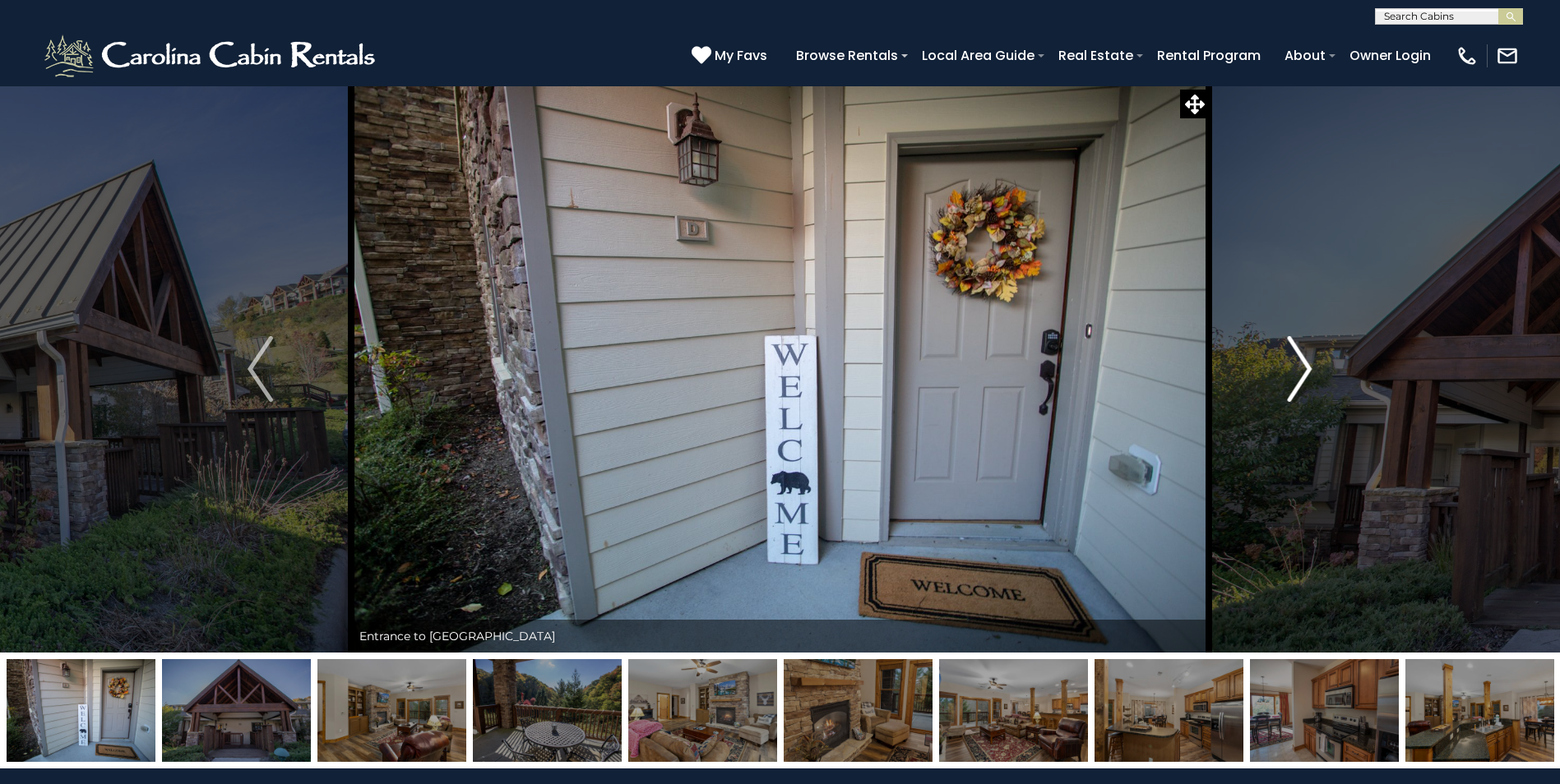
click at [1302, 365] on img "Next" at bounding box center [1300, 369] width 25 height 66
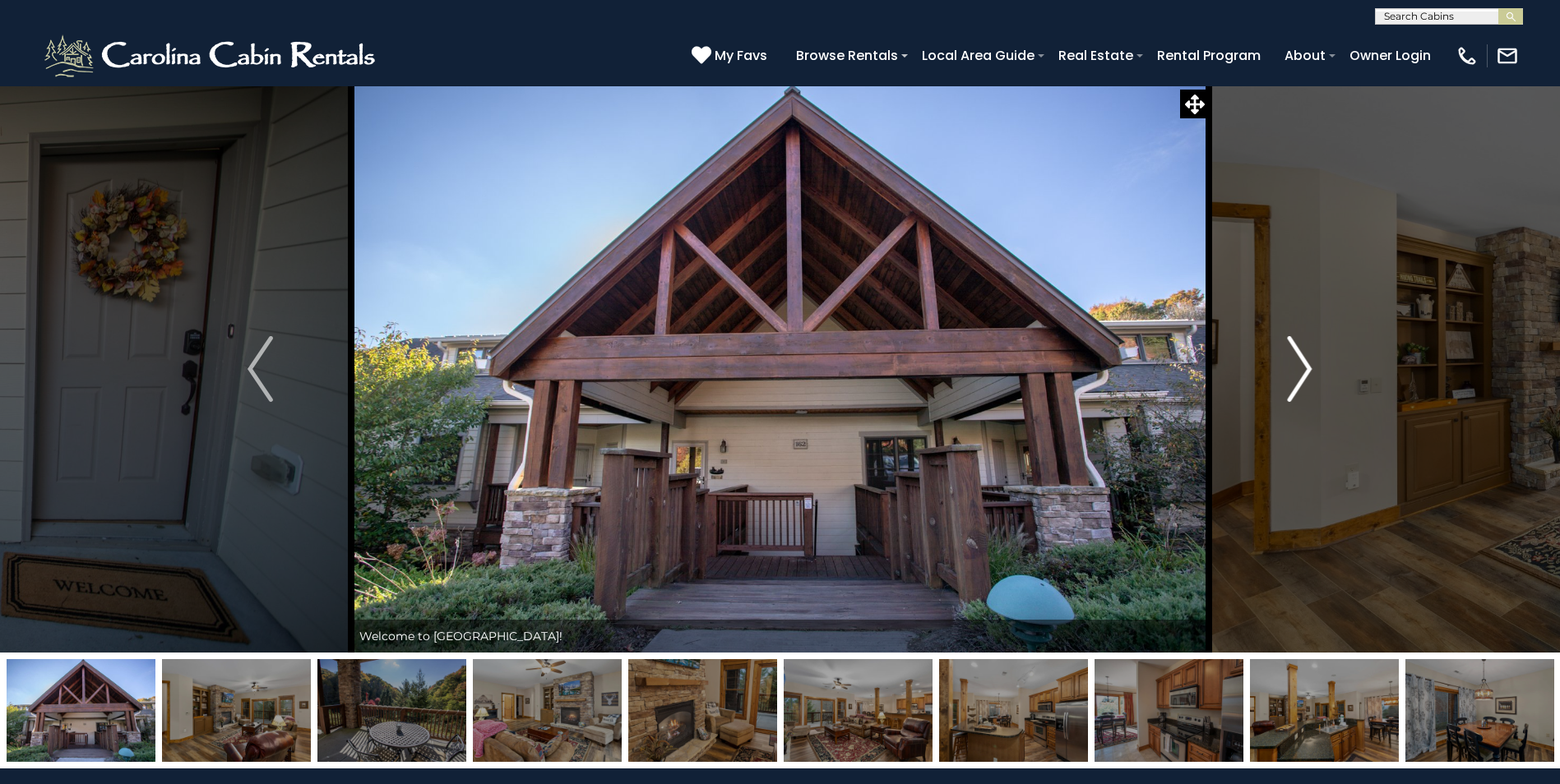
click at [1303, 365] on img "Next" at bounding box center [1300, 369] width 25 height 66
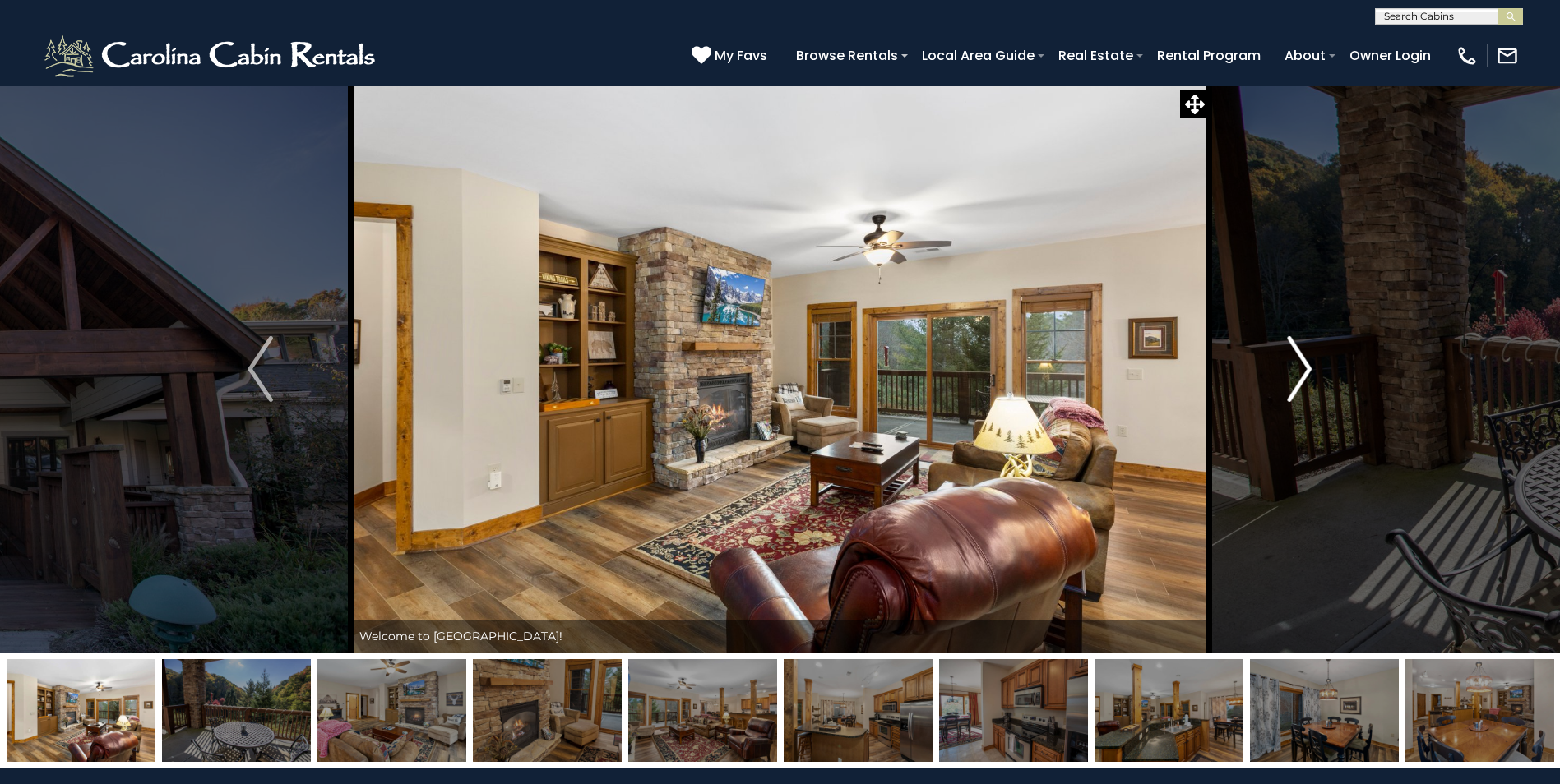
click at [1303, 365] on img "Next" at bounding box center [1300, 369] width 25 height 66
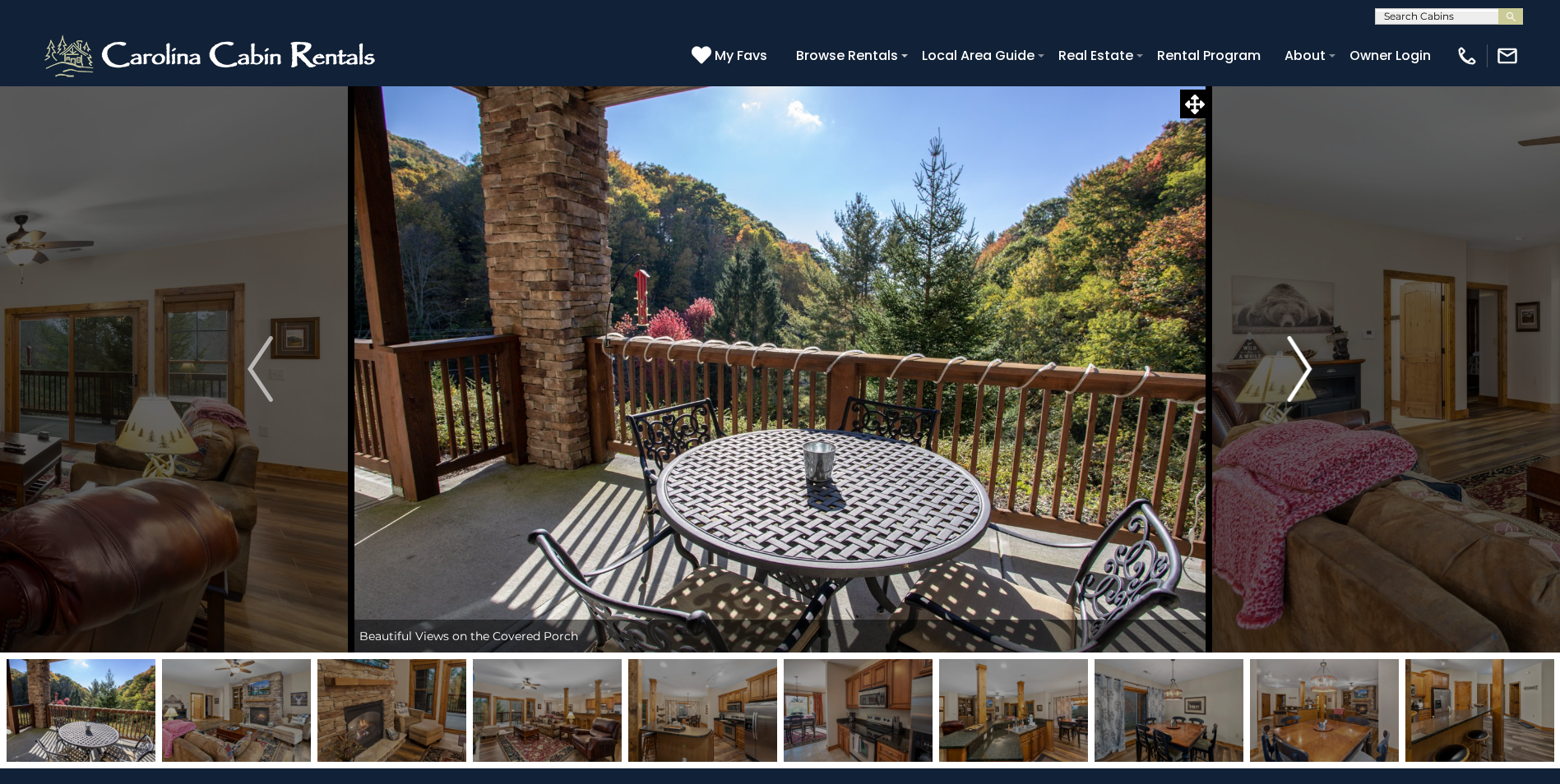
click at [1303, 365] on img "Next" at bounding box center [1300, 369] width 25 height 66
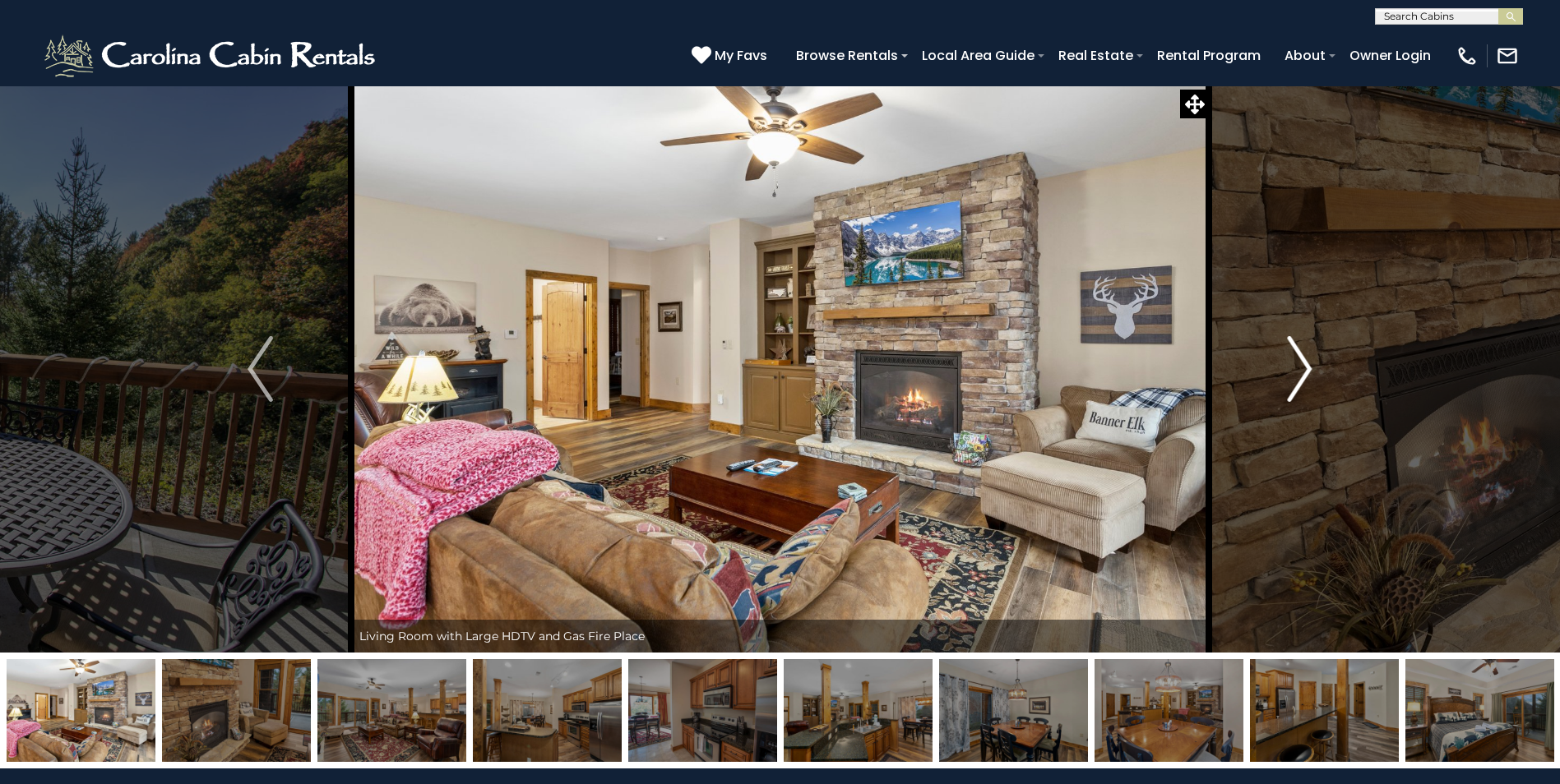
click at [1303, 364] on img "Next" at bounding box center [1300, 369] width 25 height 66
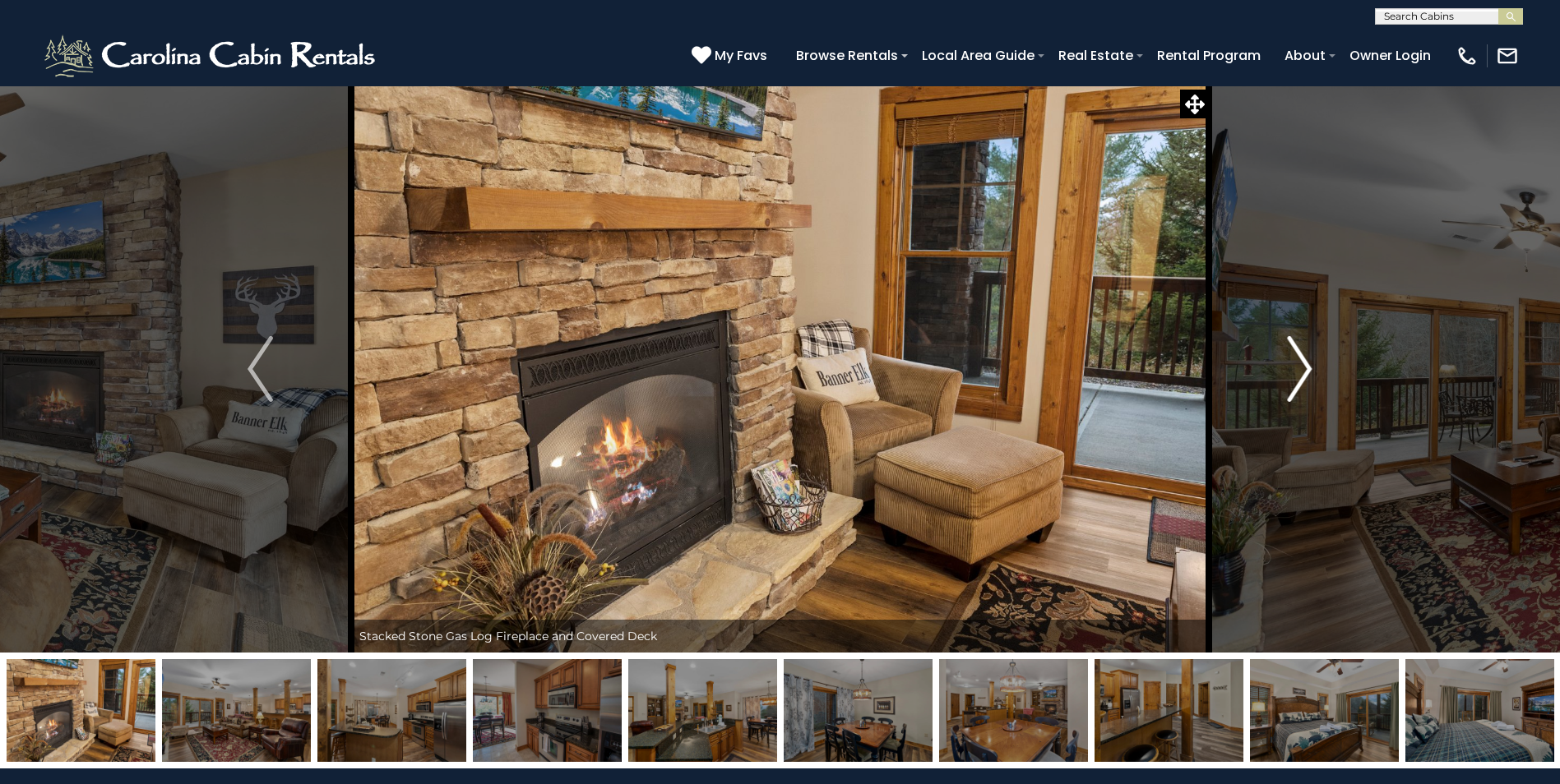
click at [1303, 363] on img "Next" at bounding box center [1300, 369] width 25 height 66
